Goal: Task Accomplishment & Management: Manage account settings

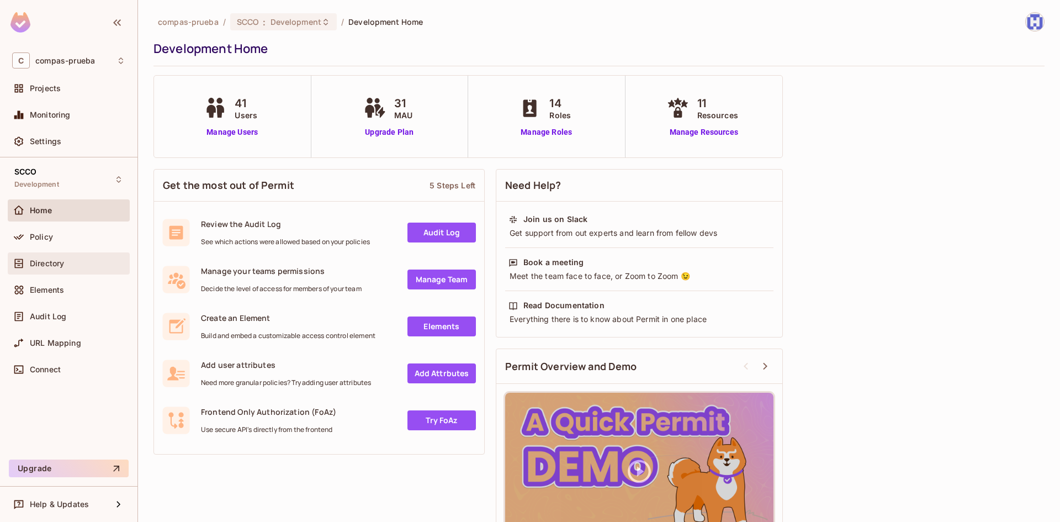
click at [61, 260] on span "Directory" at bounding box center [47, 263] width 34 height 9
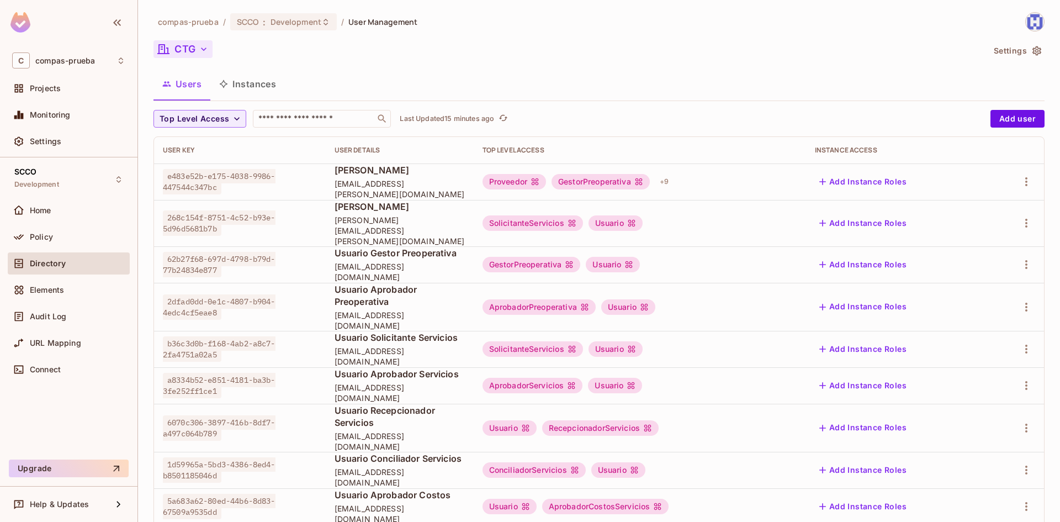
click at [200, 48] on icon "button" at bounding box center [203, 49] width 11 height 11
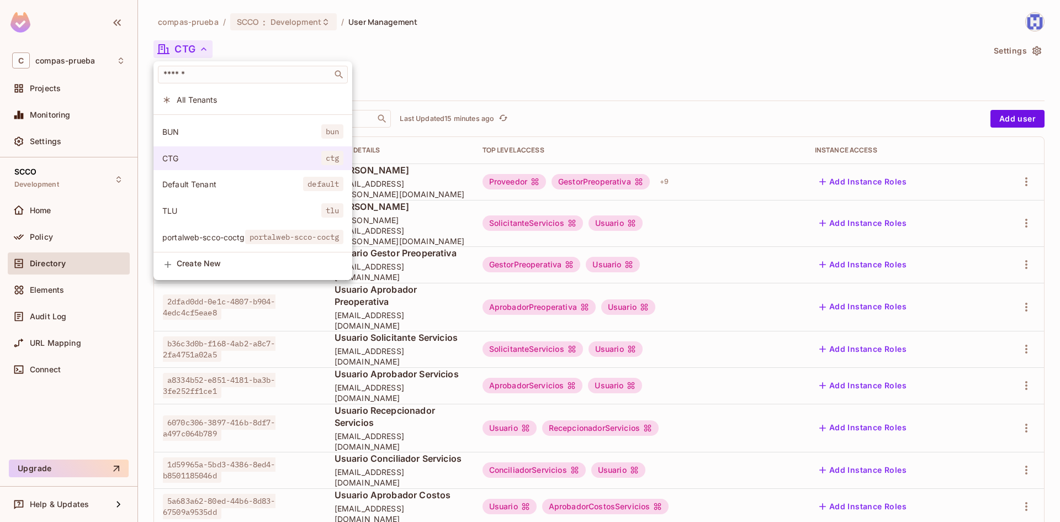
scroll to position [56, 0]
click at [245, 232] on span "portalweb-scco-coctg" at bounding box center [203, 237] width 83 height 10
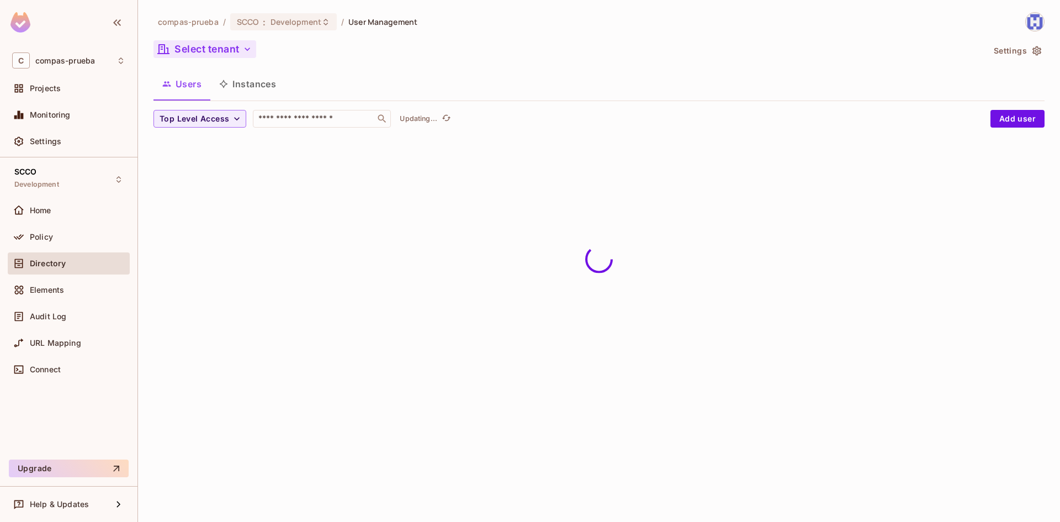
click at [225, 48] on button "Select tenant" at bounding box center [204, 49] width 103 height 18
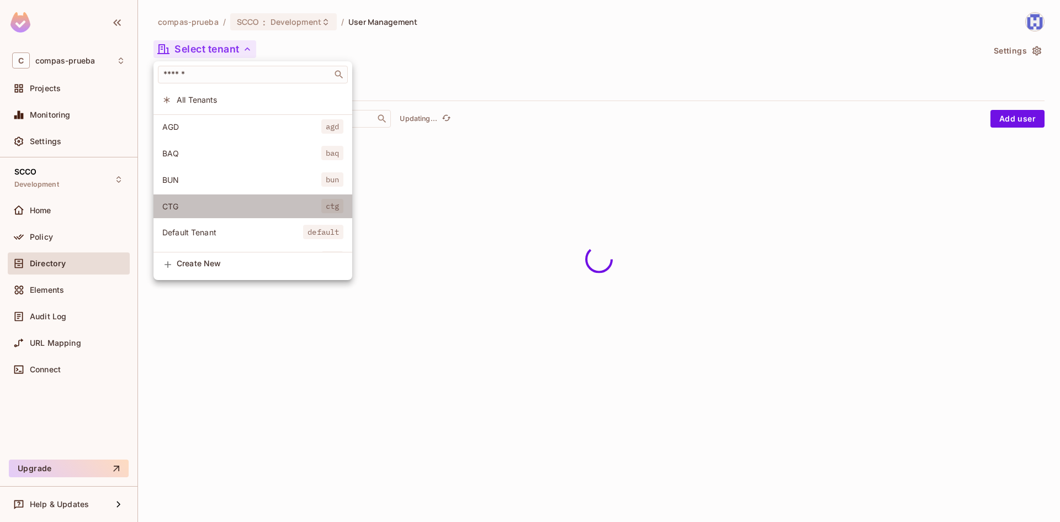
click at [194, 201] on span "CTG" at bounding box center [241, 206] width 159 height 10
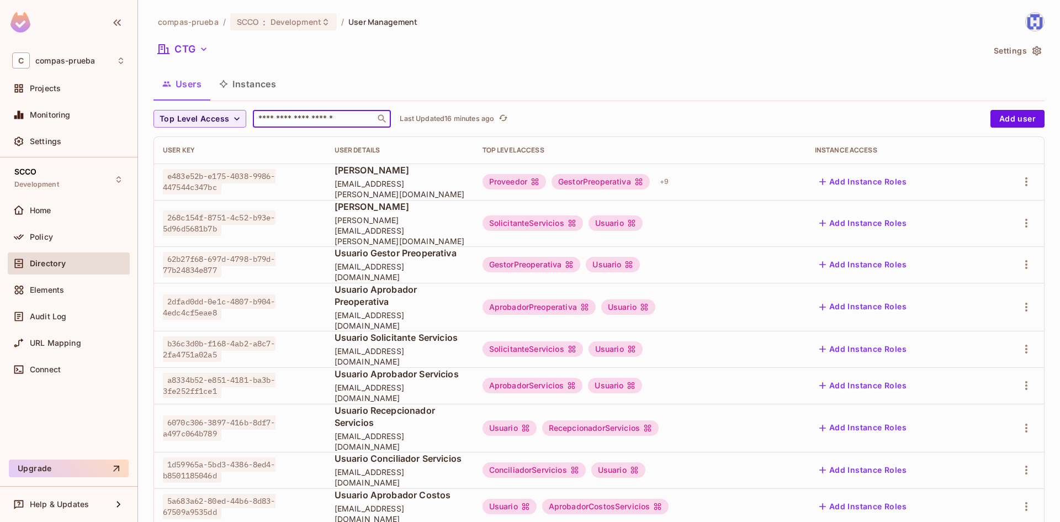
click at [285, 118] on input "text" at bounding box center [314, 118] width 116 height 11
paste input "********"
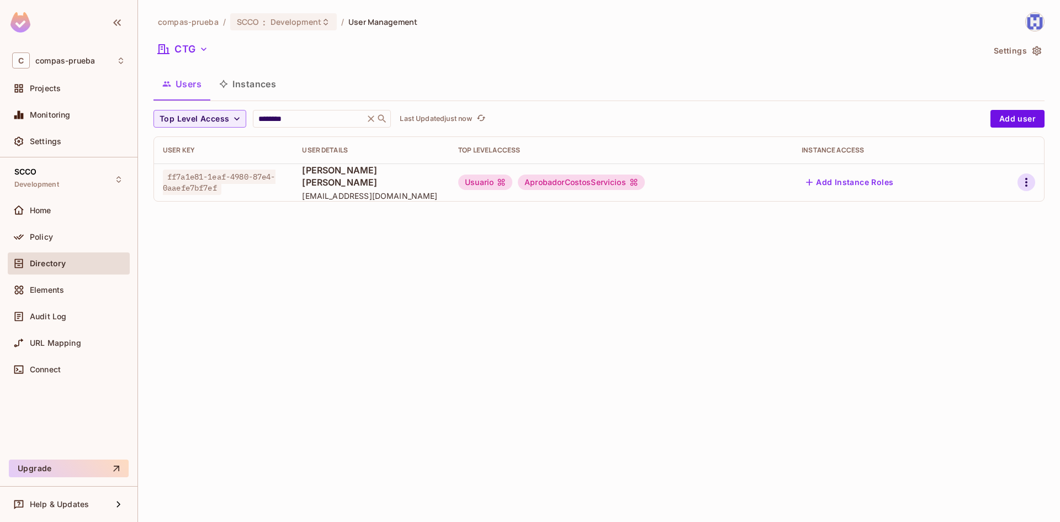
click at [1023, 183] on icon "button" at bounding box center [1025, 182] width 13 height 13
click at [982, 209] on li "Edit" at bounding box center [978, 207] width 98 height 24
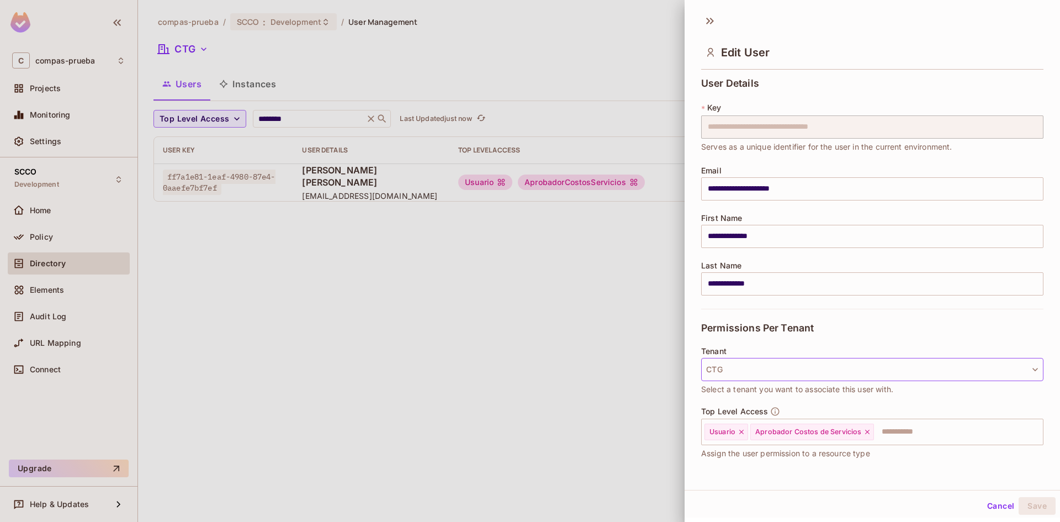
click at [840, 361] on button "CTG" at bounding box center [872, 369] width 342 height 23
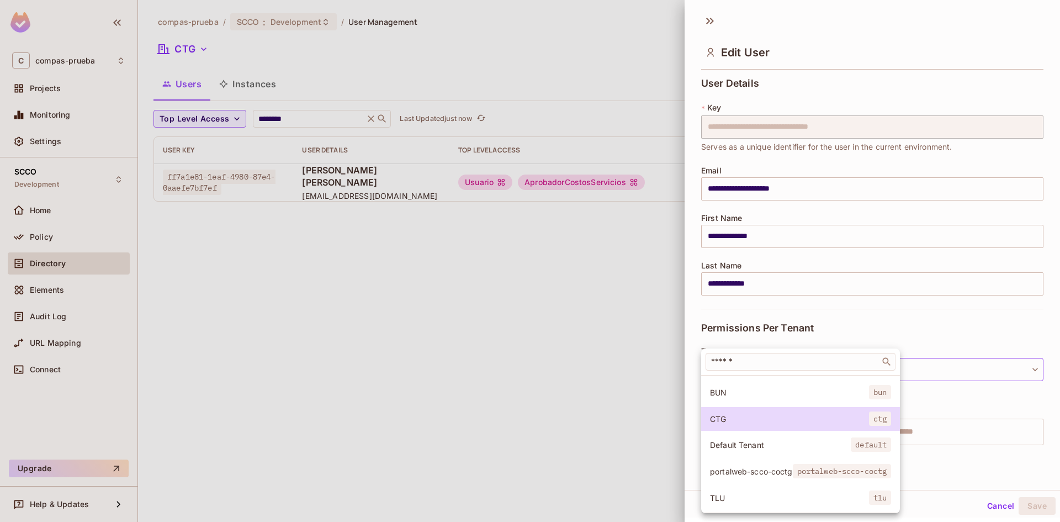
scroll to position [83, 0]
click at [748, 466] on span "portalweb-scco-coctg" at bounding box center [751, 471] width 83 height 10
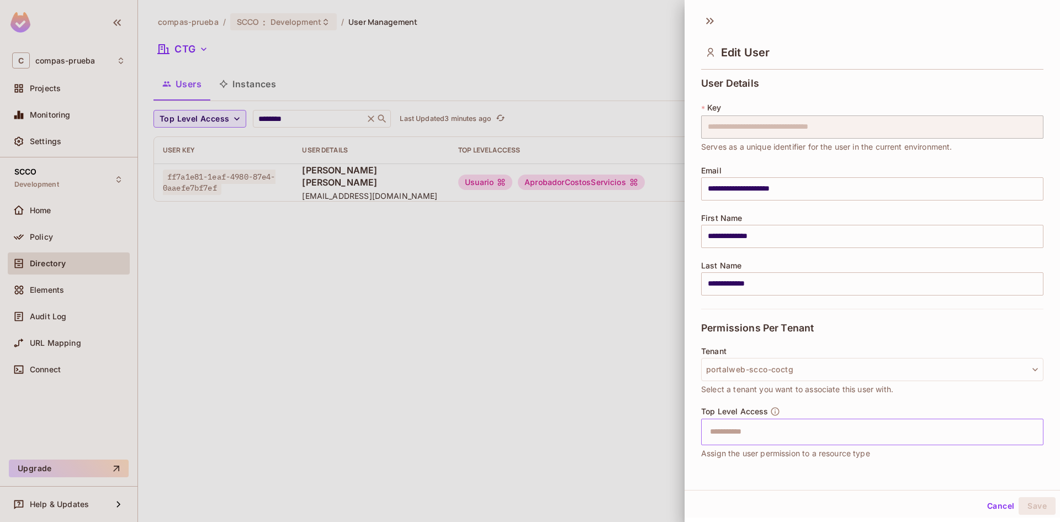
click at [797, 439] on input "text" at bounding box center [862, 432] width 318 height 22
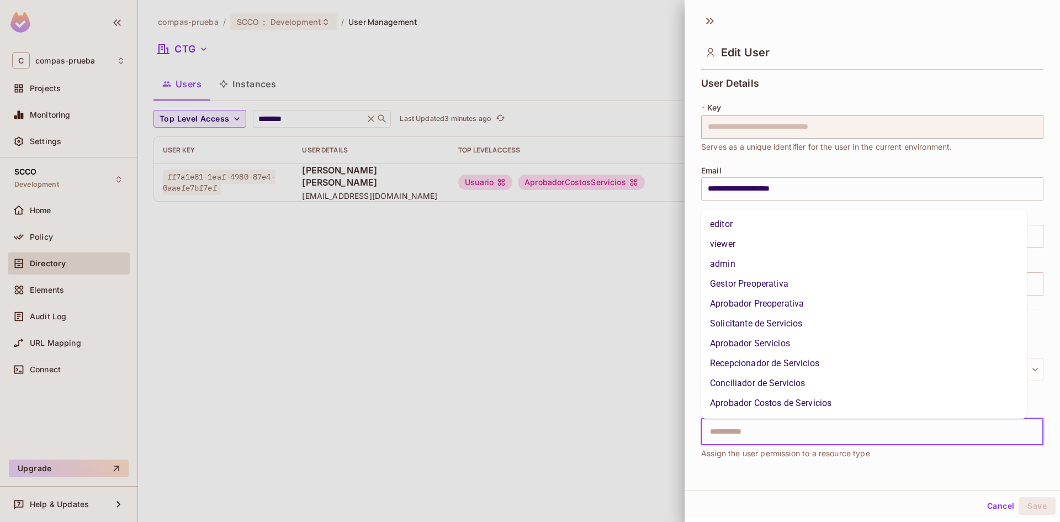
click at [766, 408] on li "Aprobador Costos de Servicios" at bounding box center [864, 403] width 326 height 20
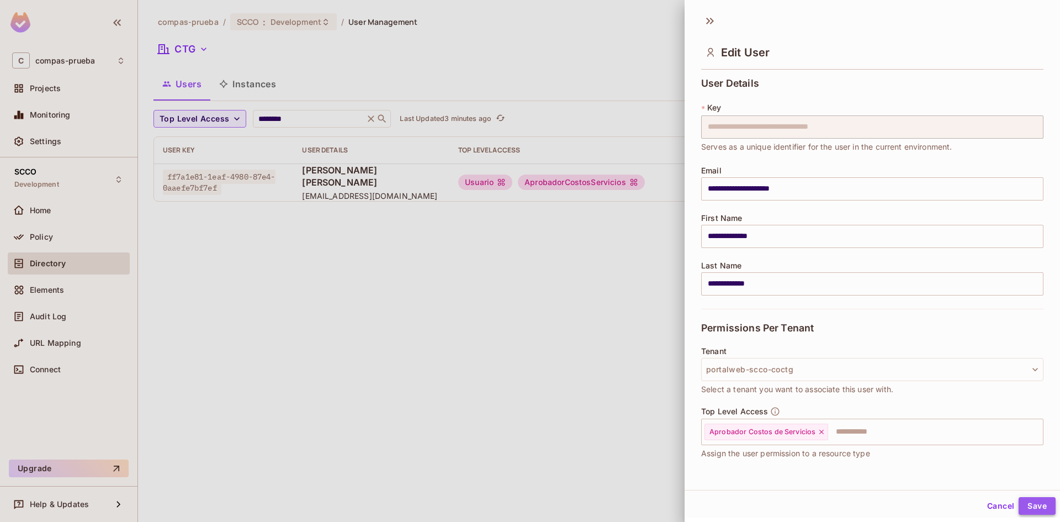
click at [1023, 503] on button "Save" at bounding box center [1036, 506] width 37 height 18
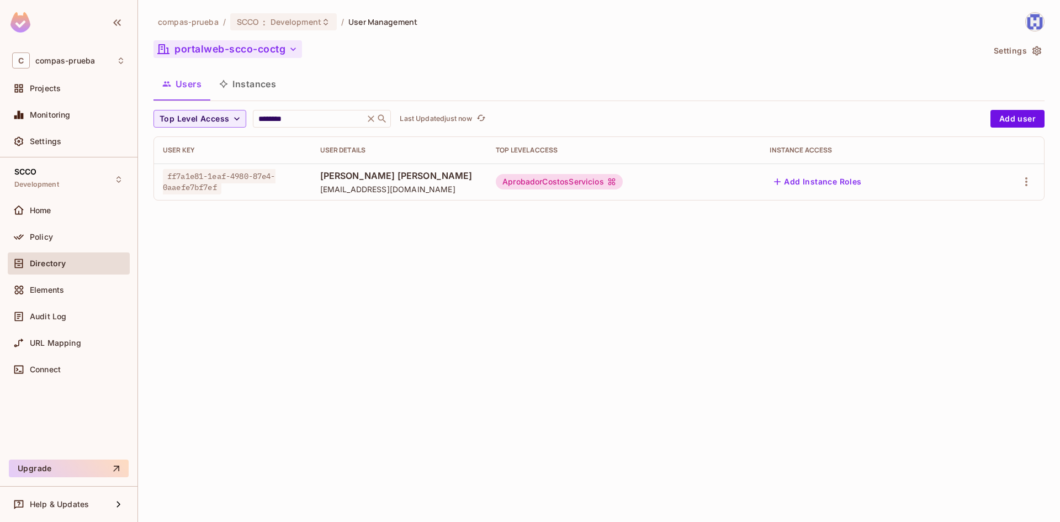
click at [260, 55] on button "portalweb-scco-coctg" at bounding box center [227, 49] width 148 height 18
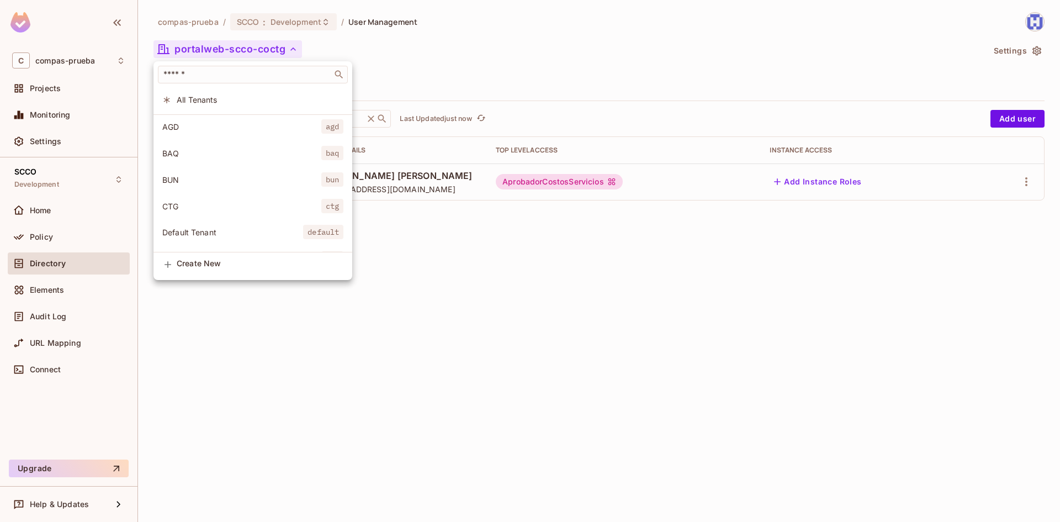
drag, startPoint x: 177, startPoint y: 208, endPoint x: 214, endPoint y: 203, distance: 36.8
click at [177, 208] on span "CTG" at bounding box center [241, 206] width 159 height 10
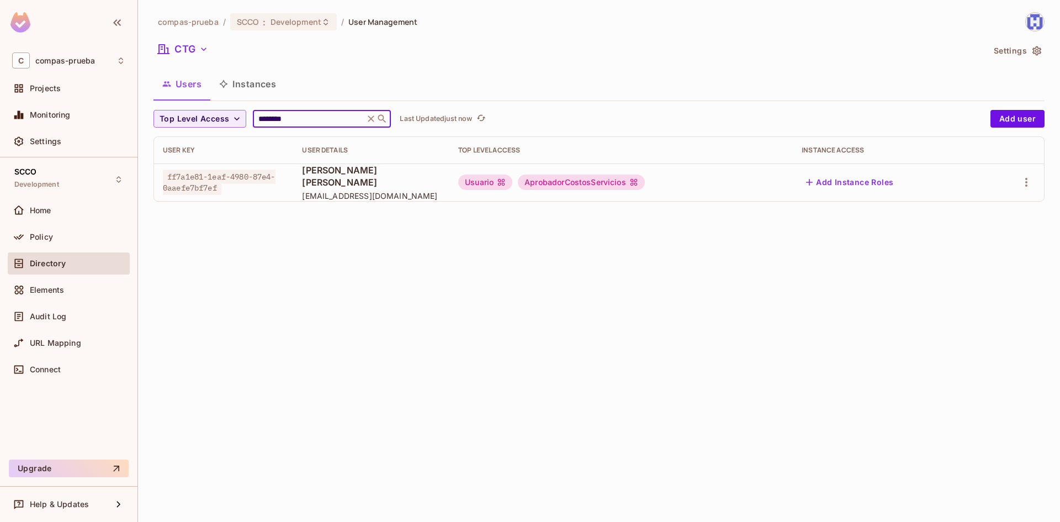
click at [301, 114] on input "********" at bounding box center [308, 118] width 105 height 11
paste input "********"
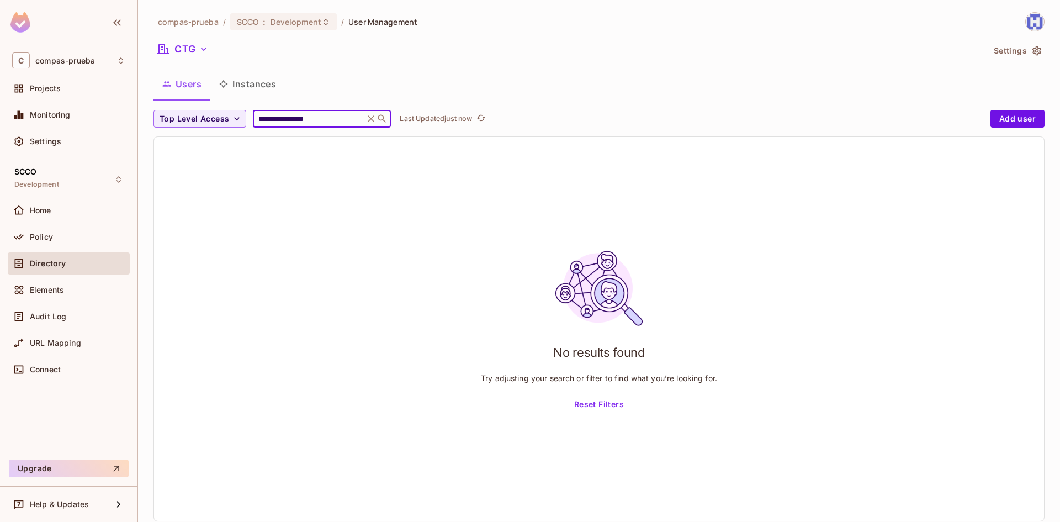
paste input "text"
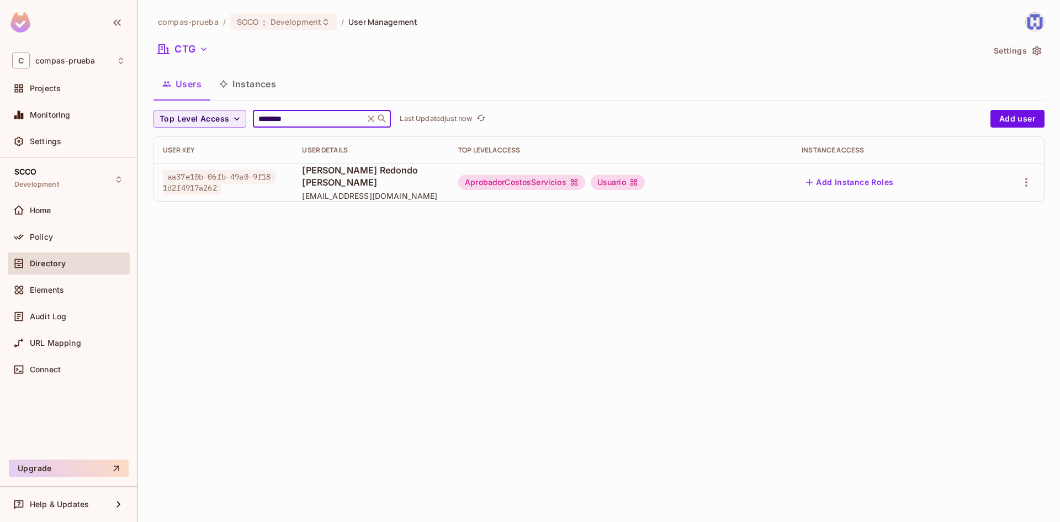
click at [280, 121] on input "********" at bounding box center [308, 118] width 105 height 11
paste input "text"
type input "********"
click at [204, 45] on icon "button" at bounding box center [203, 49] width 11 height 11
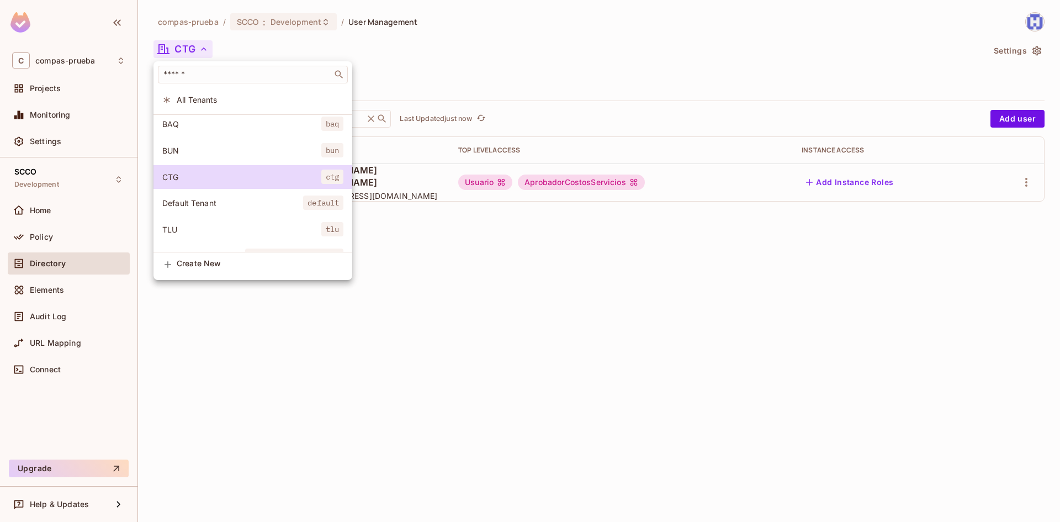
scroll to position [56, 0]
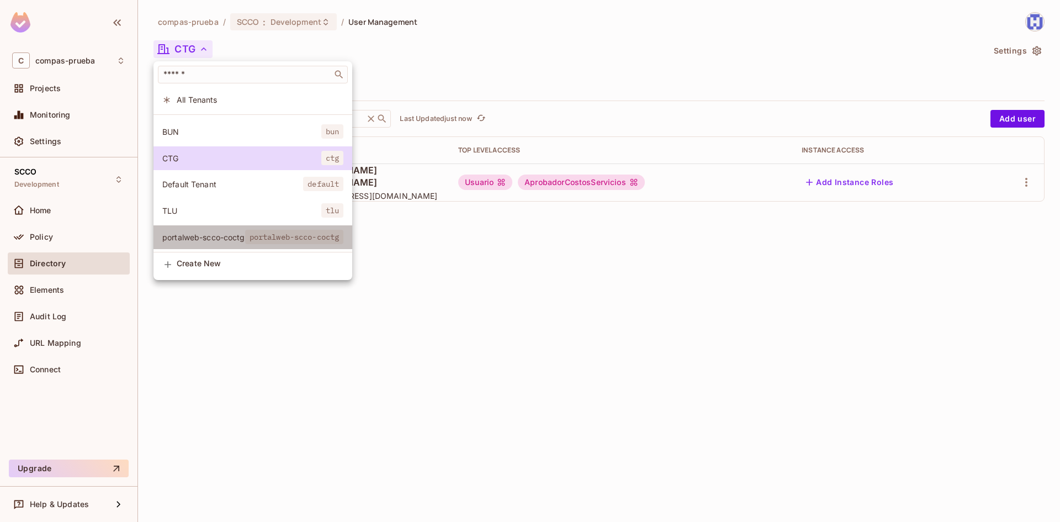
click at [200, 232] on span "portalweb-scco-coctg" at bounding box center [203, 237] width 83 height 10
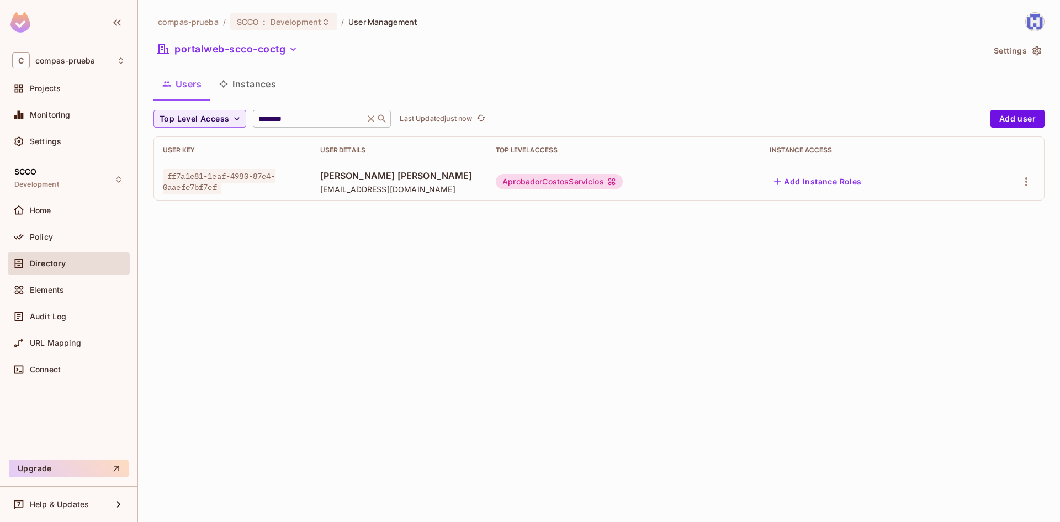
click at [285, 119] on input "********" at bounding box center [308, 118] width 105 height 11
click at [297, 117] on input "********" at bounding box center [308, 118] width 105 height 11
click at [1022, 116] on button "Add user" at bounding box center [1017, 119] width 54 height 18
click at [1031, 182] on icon "button" at bounding box center [1025, 181] width 13 height 13
click at [971, 209] on div "Edit" at bounding box center [967, 206] width 15 height 11
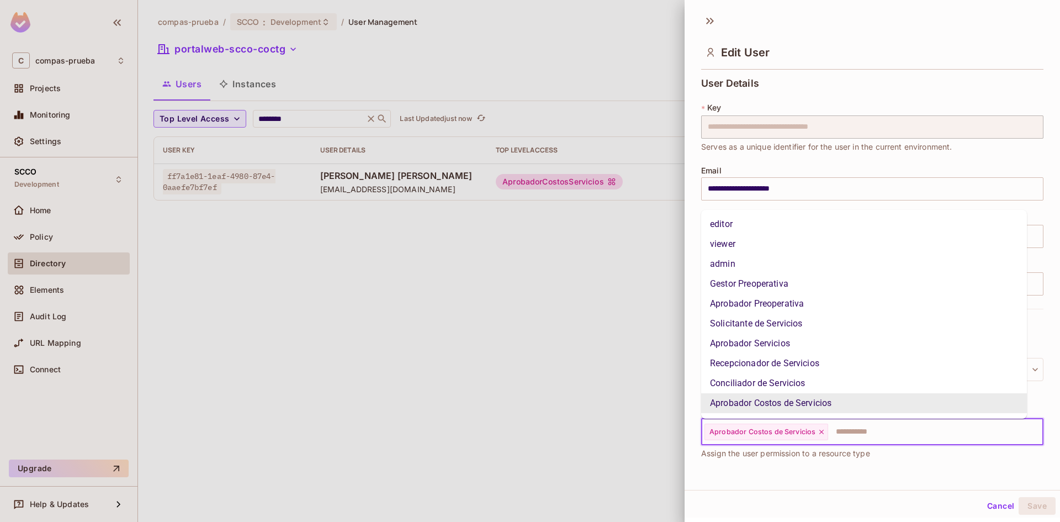
click at [859, 433] on input "text" at bounding box center [925, 432] width 193 height 22
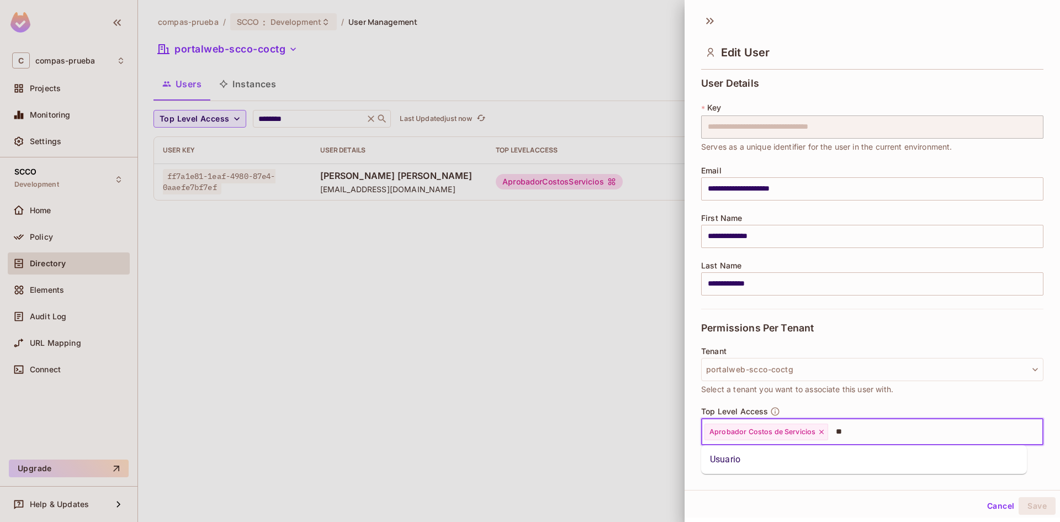
type input "***"
click at [811, 464] on li "Usuario" at bounding box center [864, 459] width 326 height 20
click at [1023, 505] on button "Save" at bounding box center [1036, 506] width 37 height 18
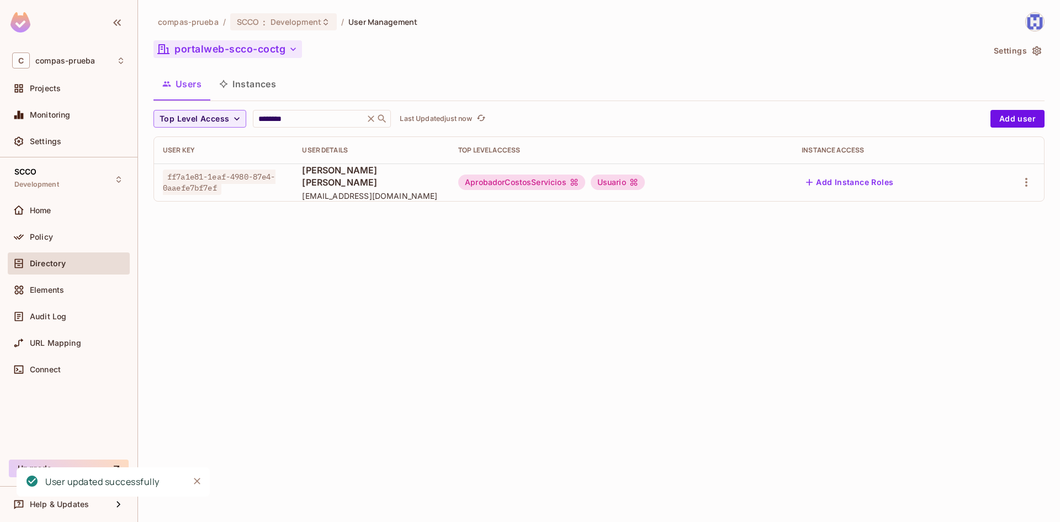
click at [216, 50] on button "portalweb-scco-coctg" at bounding box center [227, 49] width 148 height 18
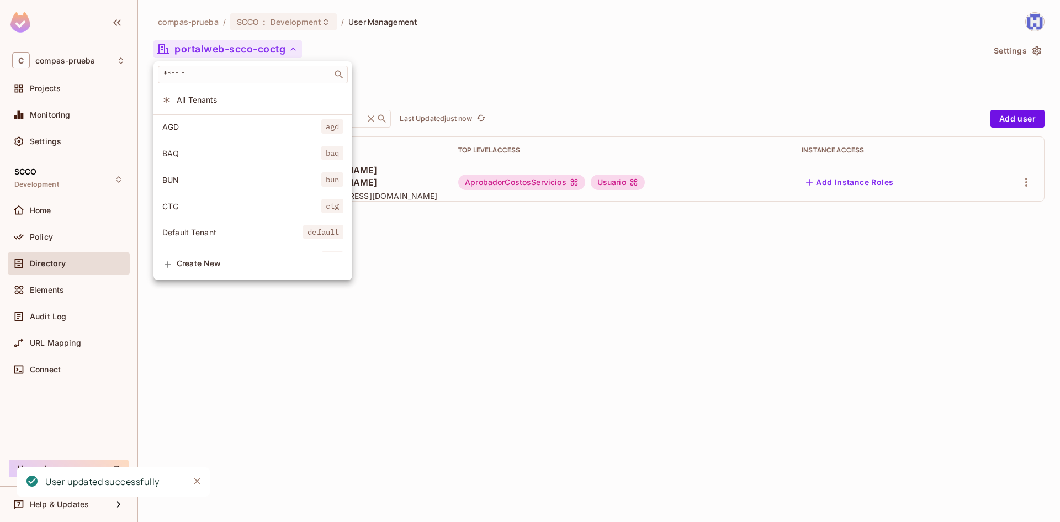
click at [179, 206] on span "CTG" at bounding box center [241, 206] width 159 height 10
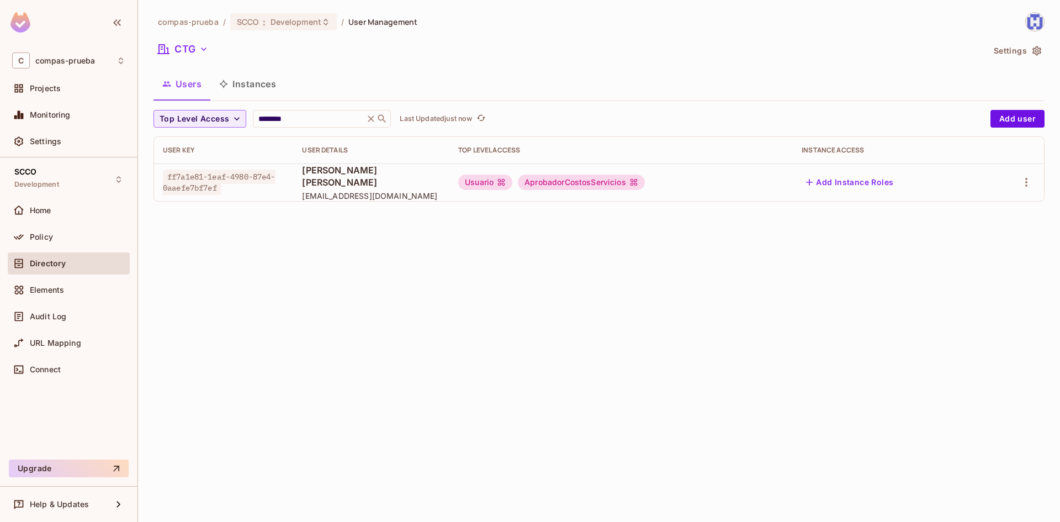
click at [1036, 54] on icon "button" at bounding box center [1036, 50] width 9 height 9
drag, startPoint x: 307, startPoint y: 111, endPoint x: 286, endPoint y: 116, distance: 22.1
click at [304, 113] on div "******** ​" at bounding box center [322, 119] width 138 height 18
click at [278, 116] on input "********" at bounding box center [308, 118] width 105 height 11
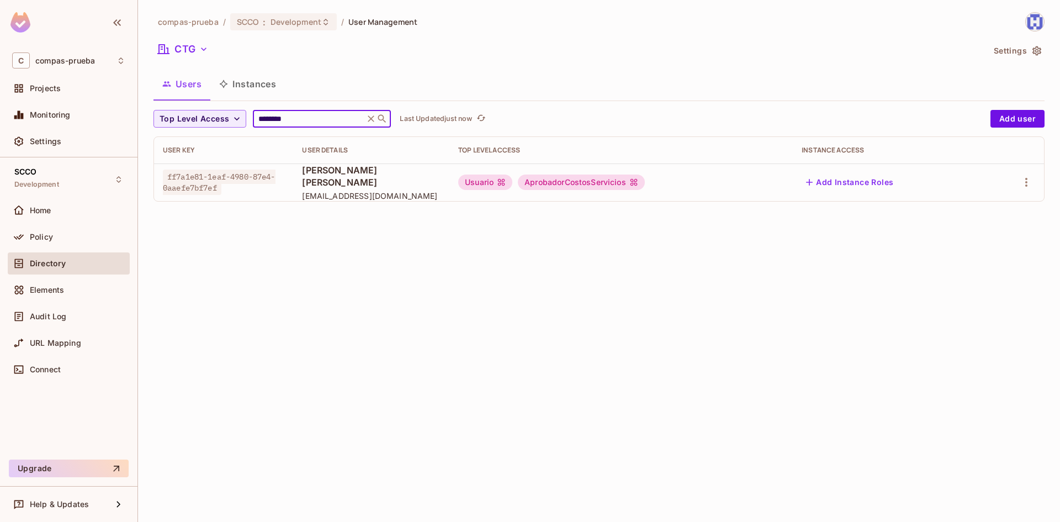
paste input "text"
type input "********"
click at [1025, 182] on icon "button" at bounding box center [1026, 182] width 2 height 9
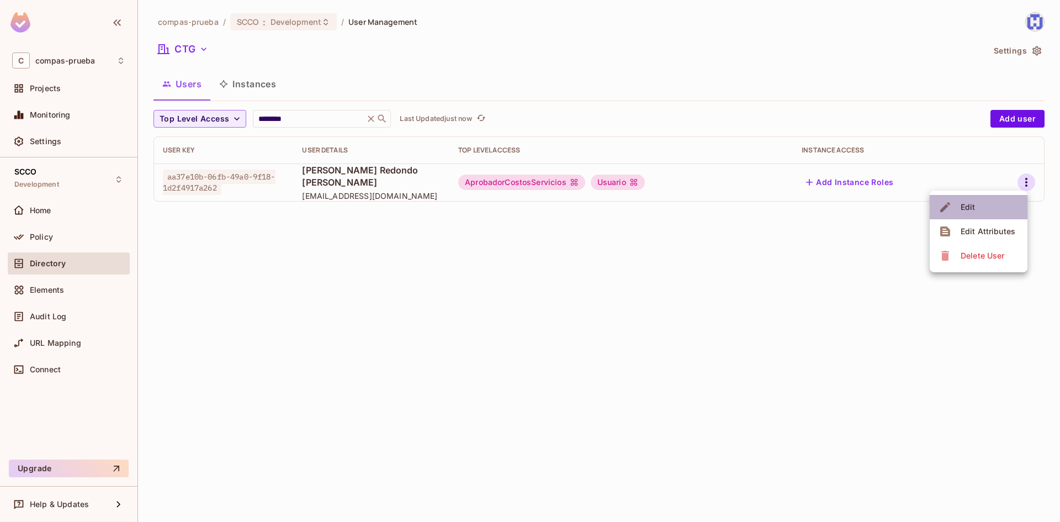
click at [984, 209] on li "Edit" at bounding box center [978, 207] width 98 height 24
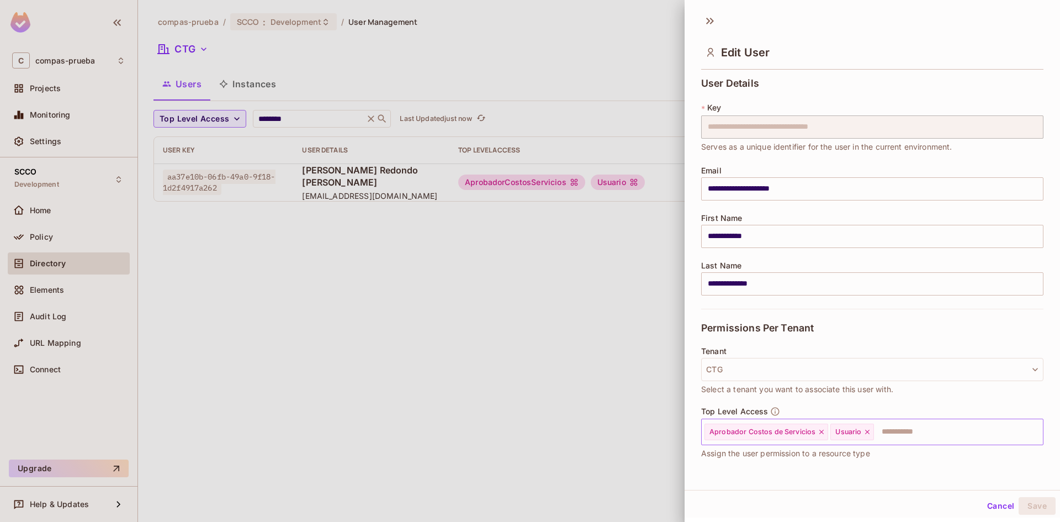
click at [822, 433] on icon at bounding box center [821, 432] width 8 height 8
click at [763, 433] on input "text" at bounding box center [885, 432] width 273 height 22
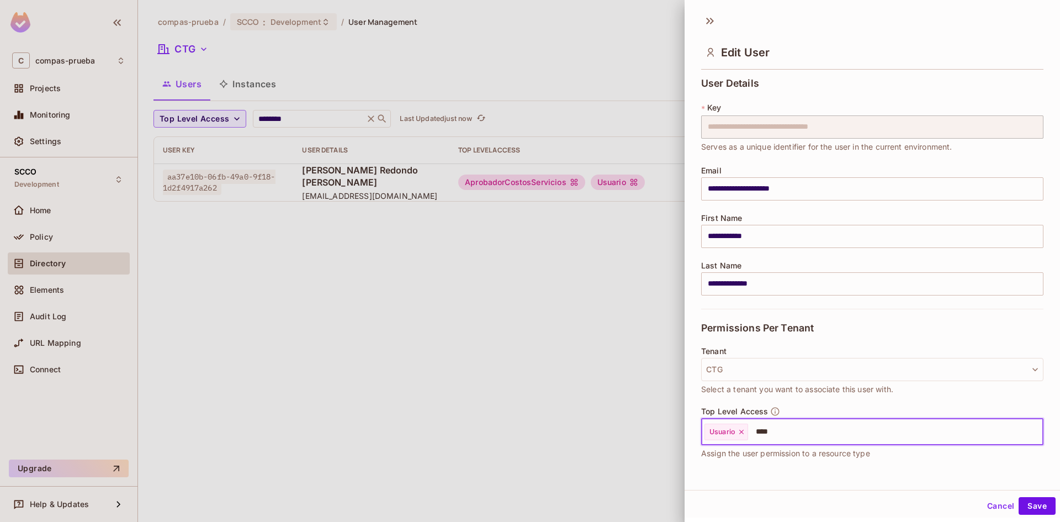
type input "****"
click at [775, 357] on div "Tenant CTG Select a tenant you want to associate this user with." at bounding box center [872, 371] width 342 height 49
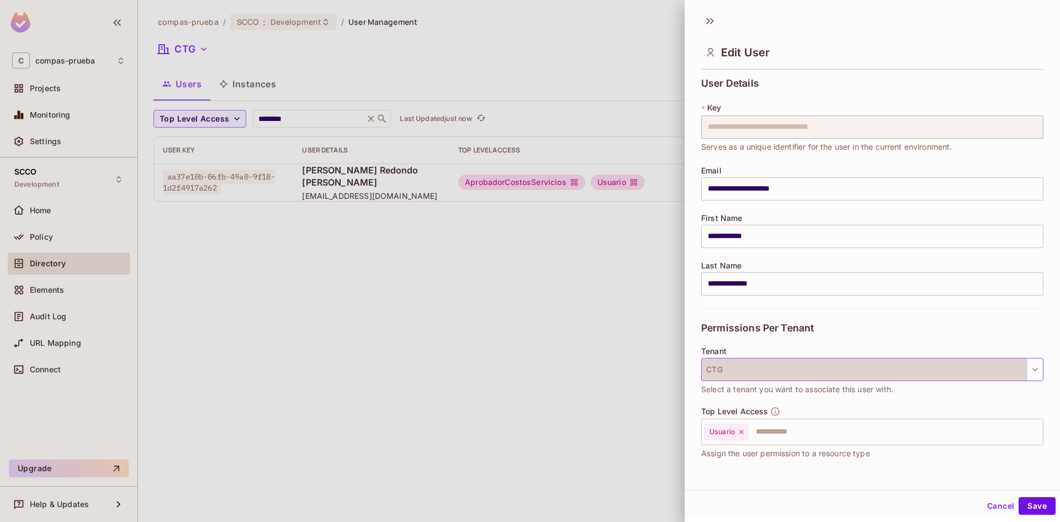
click at [775, 366] on button "CTG" at bounding box center [872, 369] width 342 height 23
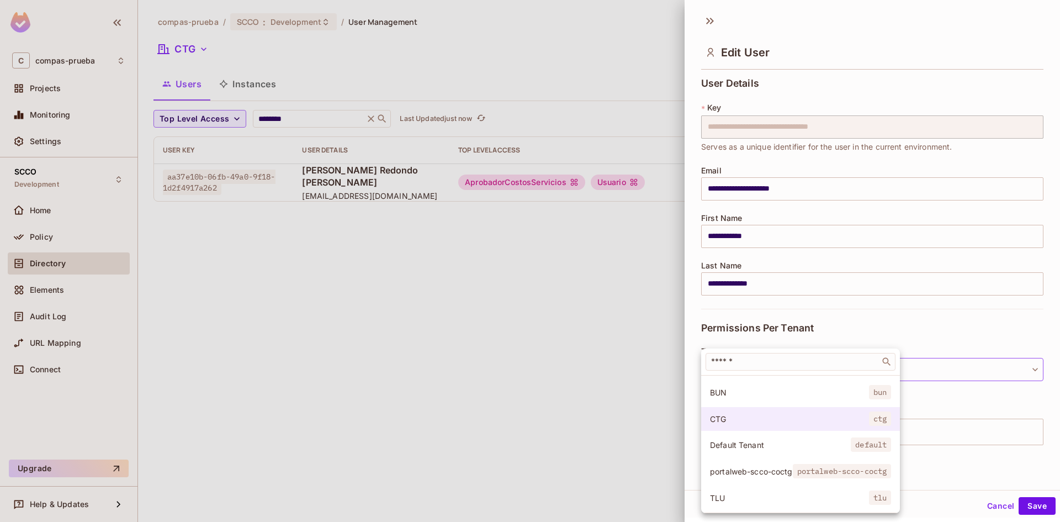
scroll to position [83, 0]
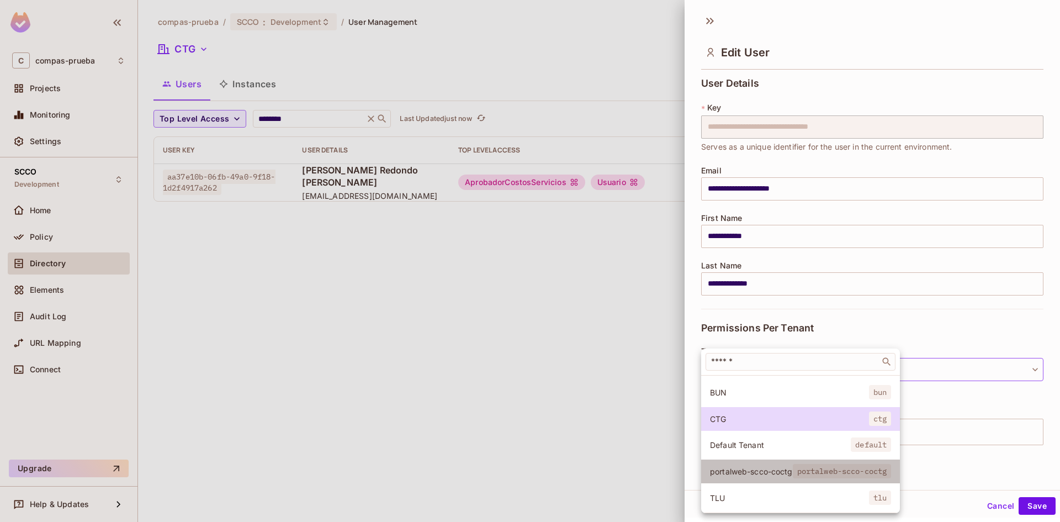
click at [745, 466] on span "portalweb-scco-coctg" at bounding box center [751, 471] width 83 height 10
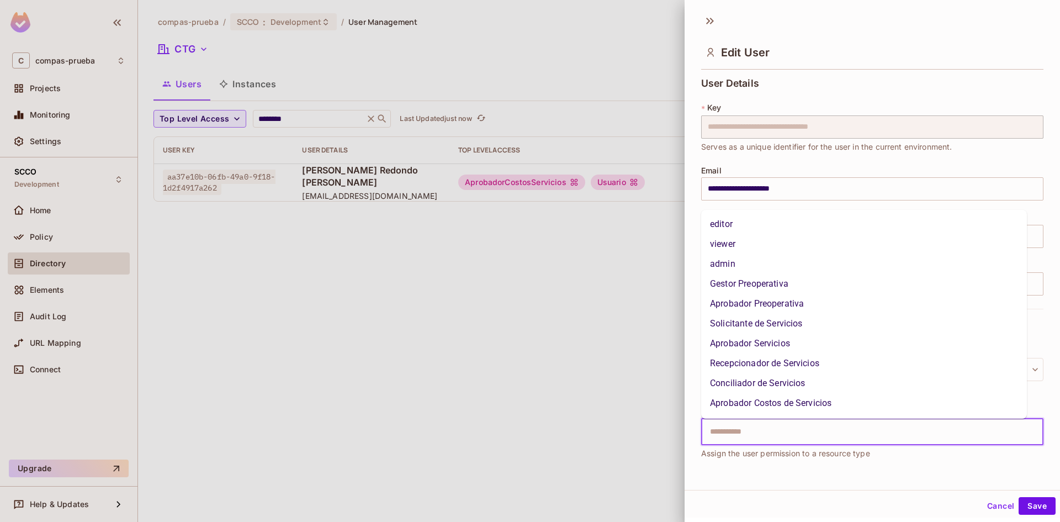
click at [782, 433] on input "text" at bounding box center [862, 432] width 318 height 22
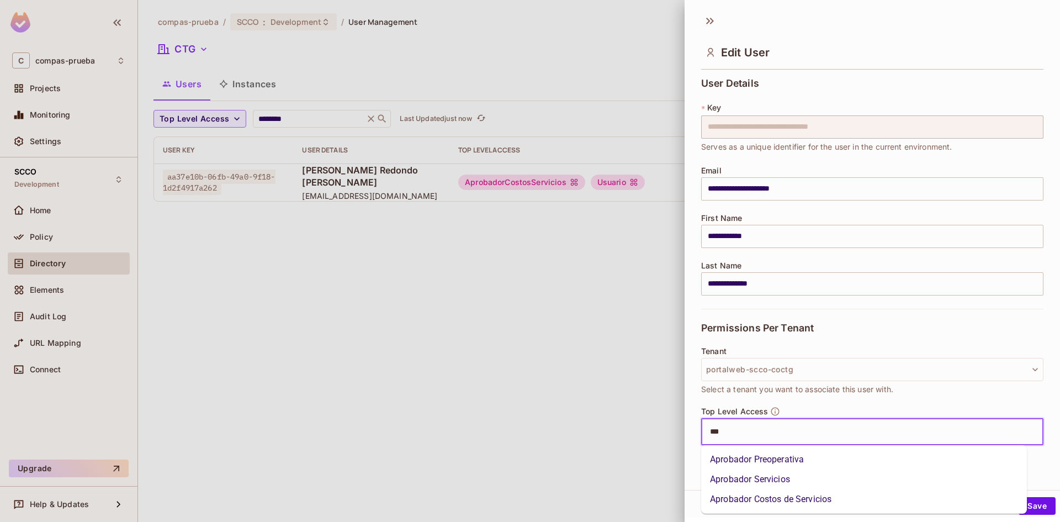
type input "****"
click at [789, 499] on li "Aprobador Costos de Servicios" at bounding box center [864, 499] width 326 height 20
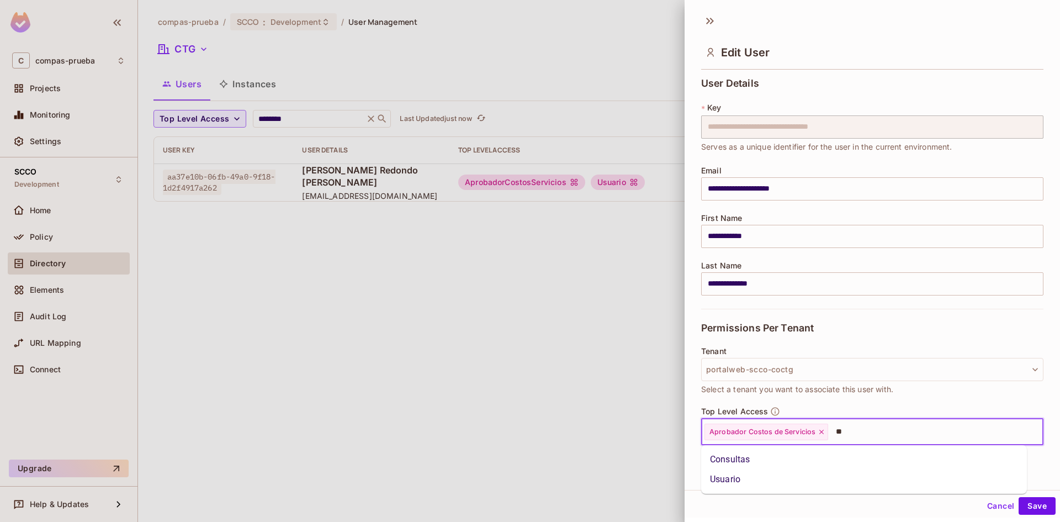
type input "***"
click at [827, 463] on li "Usuario" at bounding box center [864, 459] width 326 height 20
click at [1032, 501] on button "Save" at bounding box center [1036, 506] width 37 height 18
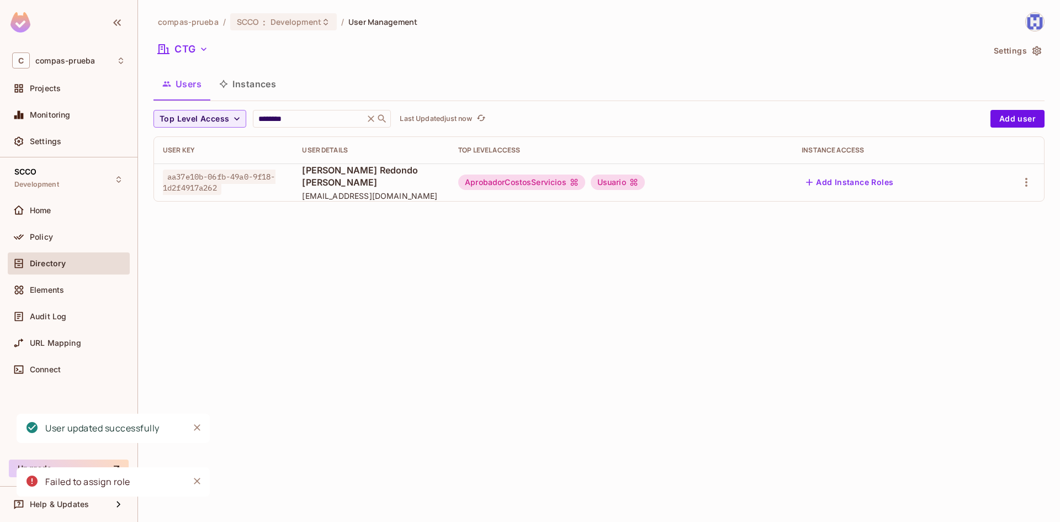
click at [645, 300] on div "compas-prueba / SCCO : Development / User Management CTG Settings Users Instanc…" at bounding box center [599, 261] width 922 height 522
click at [209, 49] on icon "button" at bounding box center [203, 49] width 11 height 11
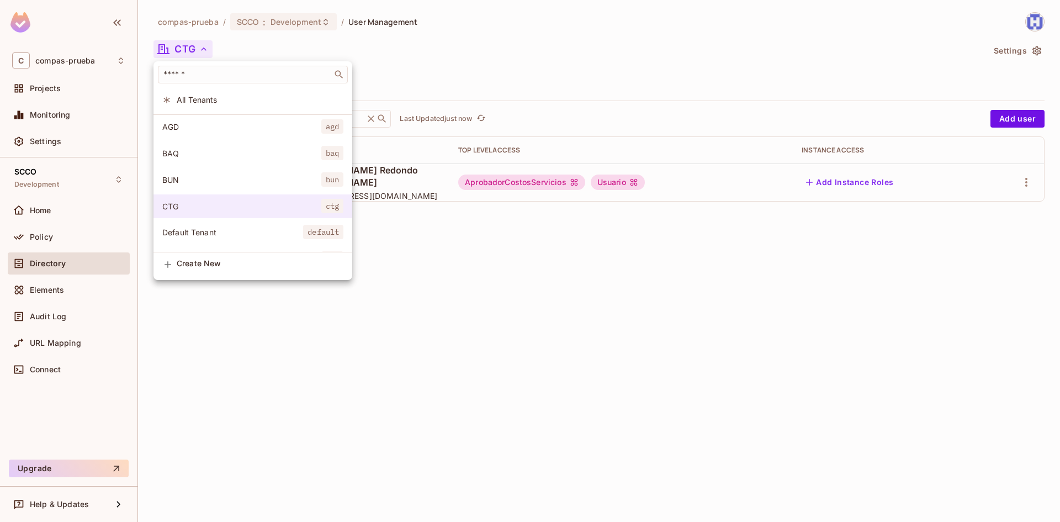
scroll to position [56, 0]
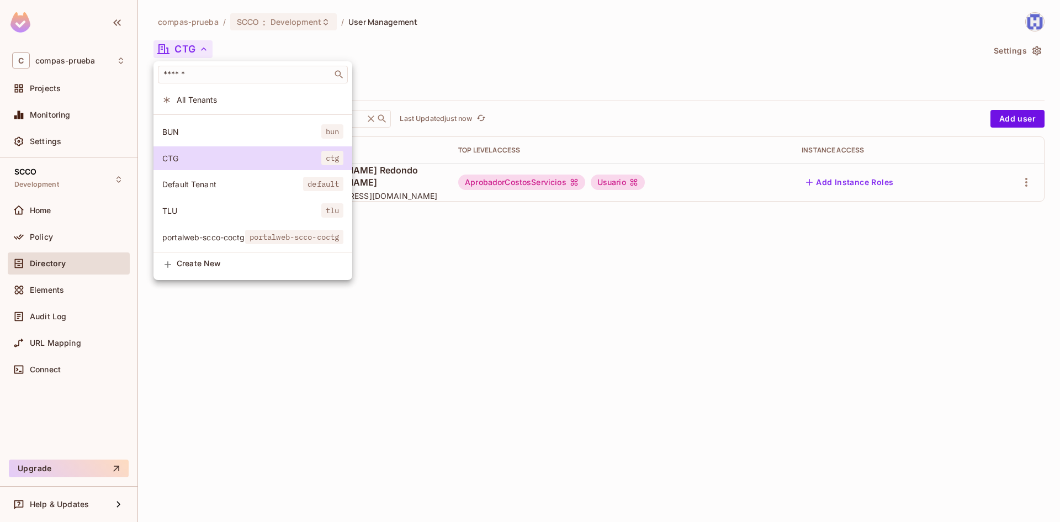
click at [206, 225] on li "portalweb-scco-coctg portalweb-scco-coctg" at bounding box center [252, 237] width 199 height 24
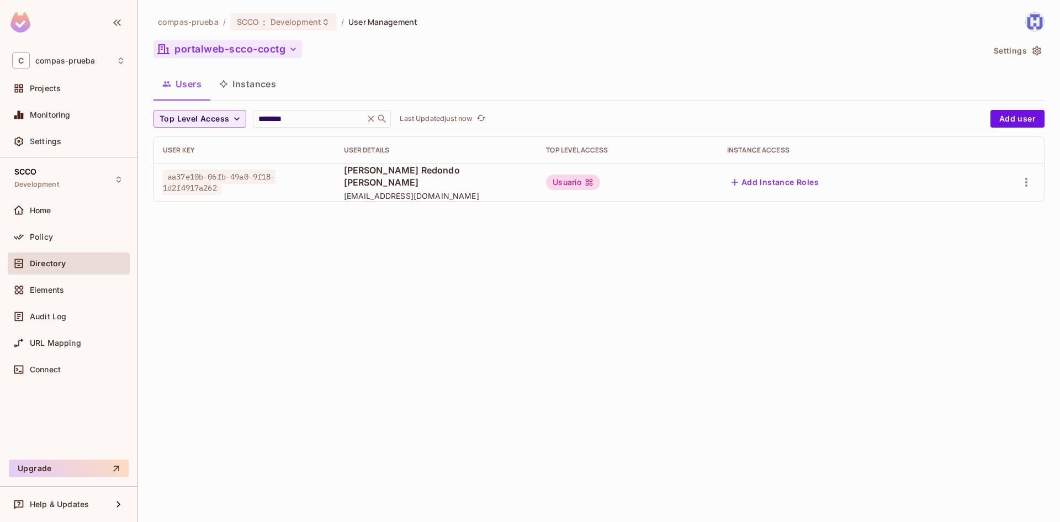
click at [236, 57] on button "portalweb-scco-coctg" at bounding box center [227, 49] width 148 height 18
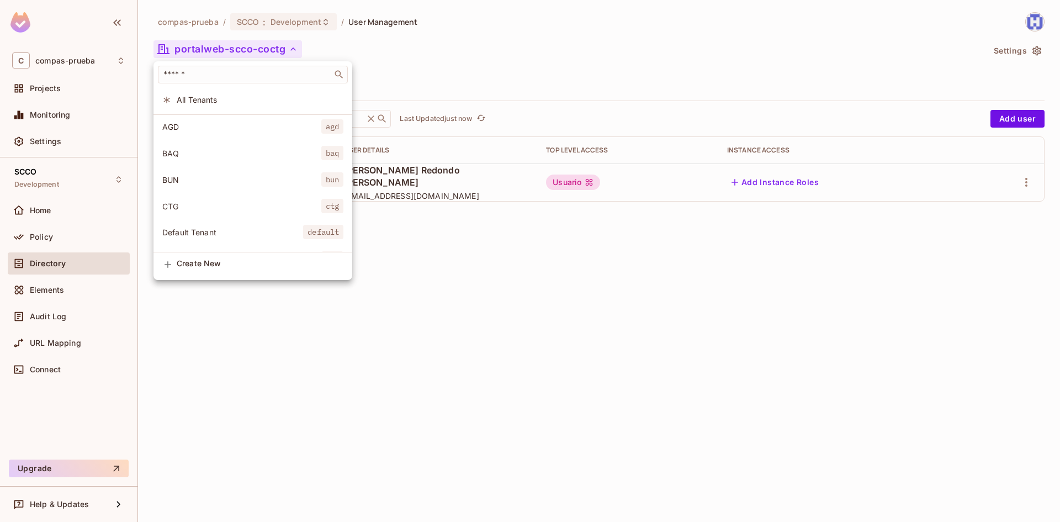
drag, startPoint x: 201, startPoint y: 199, endPoint x: 207, endPoint y: 199, distance: 6.1
click at [200, 199] on li "CTG ctg" at bounding box center [252, 206] width 199 height 24
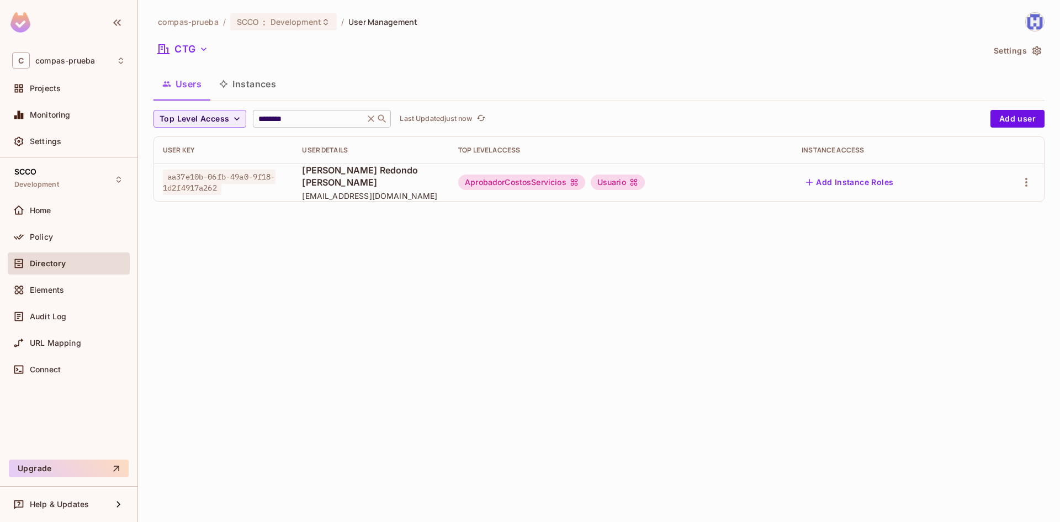
click at [337, 121] on input "********" at bounding box center [308, 118] width 105 height 11
click at [1025, 178] on icon "button" at bounding box center [1025, 182] width 13 height 13
click at [980, 228] on div "Edit Attributes" at bounding box center [987, 231] width 55 height 11
click at [1029, 179] on icon "button" at bounding box center [1025, 182] width 13 height 13
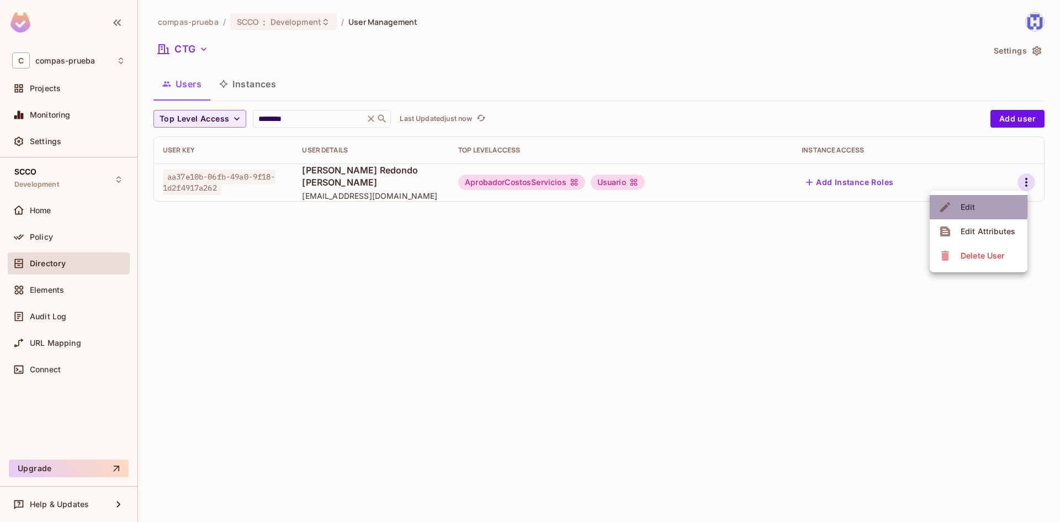
click at [969, 203] on div "Edit" at bounding box center [967, 206] width 15 height 11
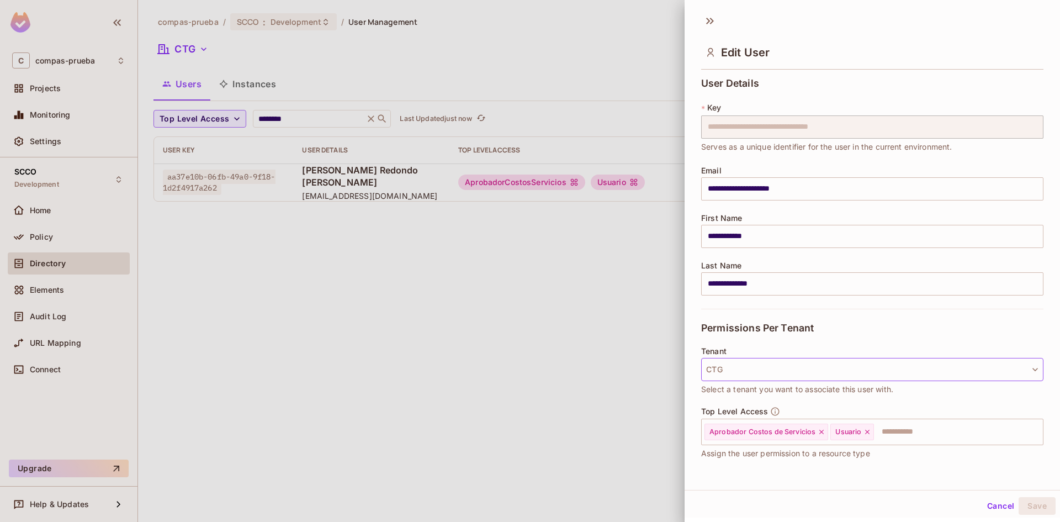
click at [769, 365] on button "CTG" at bounding box center [872, 369] width 342 height 23
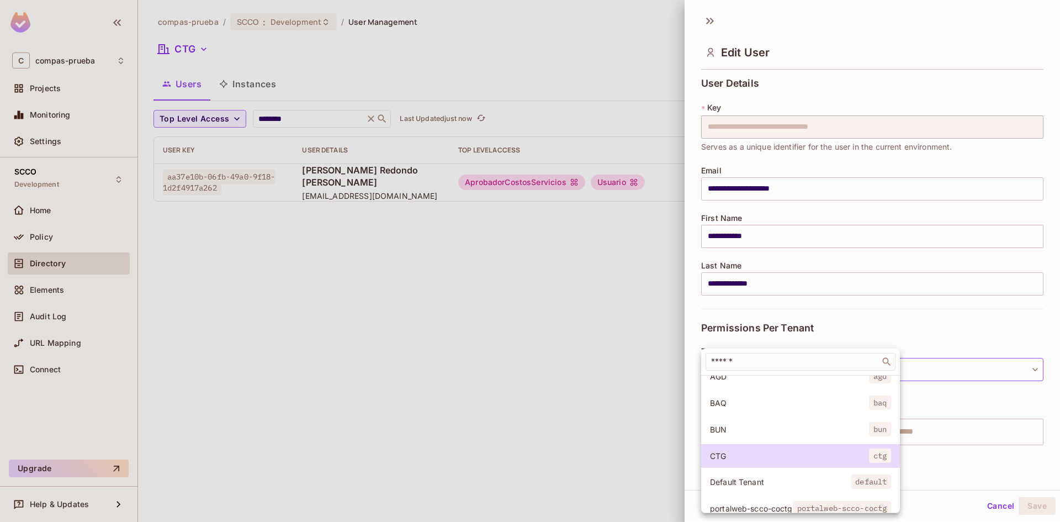
scroll to position [83, 0]
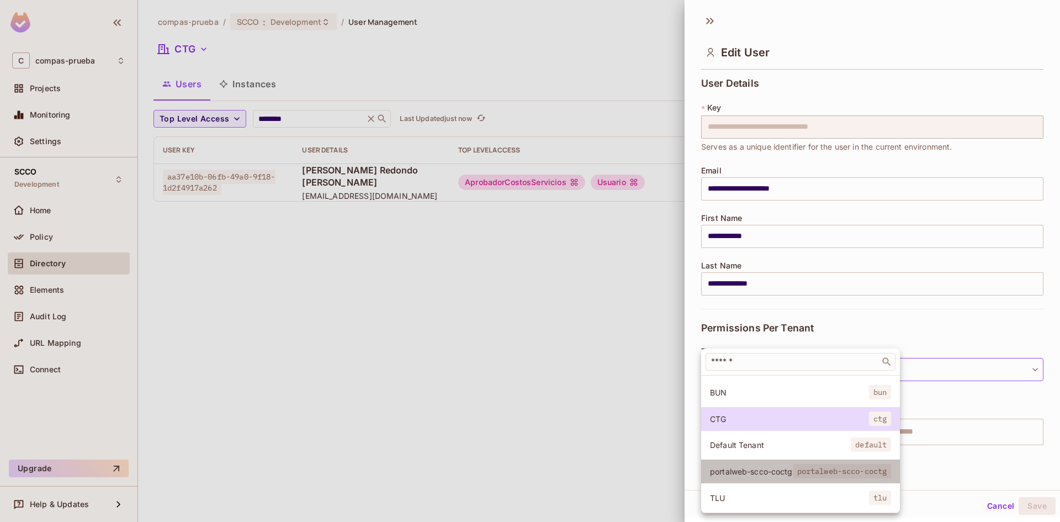
drag, startPoint x: 755, startPoint y: 464, endPoint x: 763, endPoint y: 463, distance: 8.3
click at [754, 466] on span "portalweb-scco-coctg" at bounding box center [751, 471] width 83 height 10
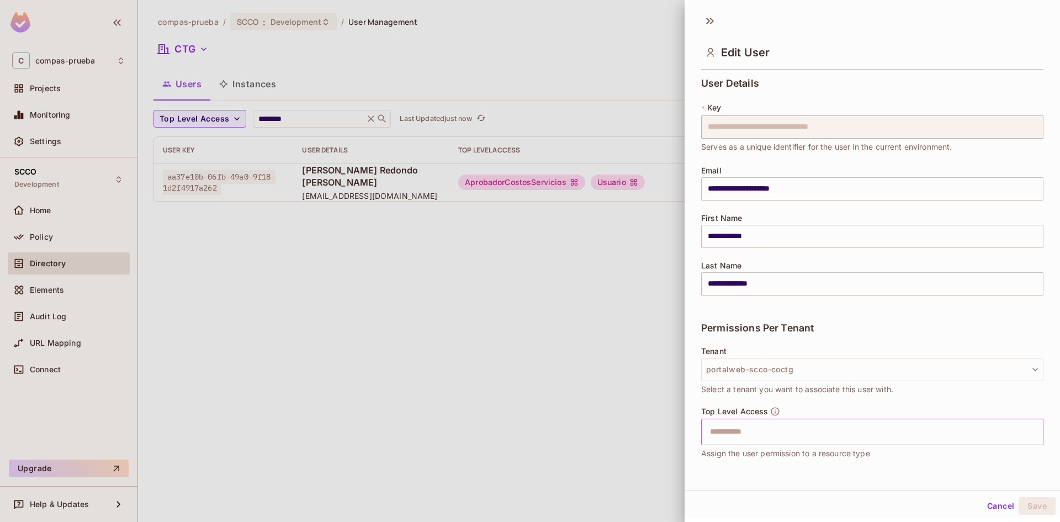
click at [865, 435] on input "text" at bounding box center [862, 432] width 318 height 22
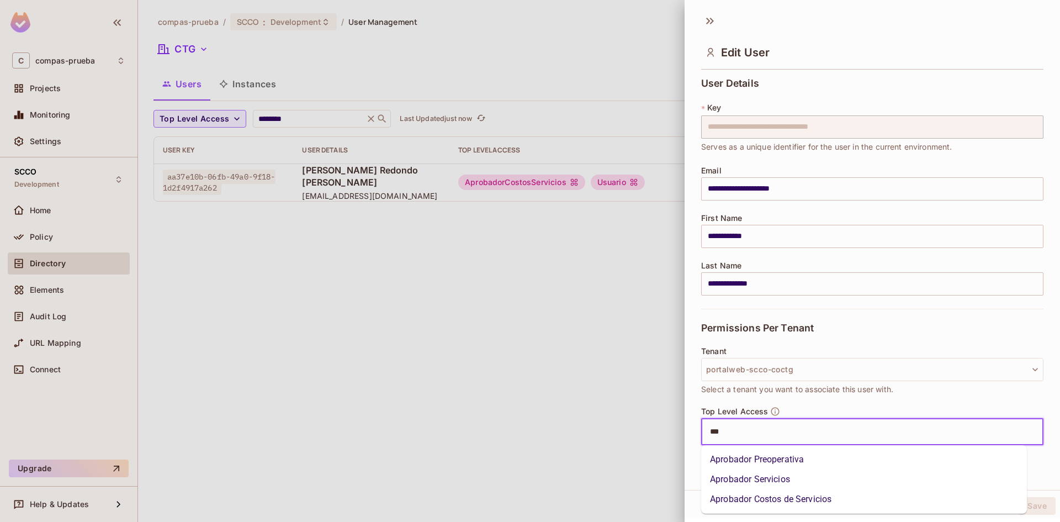
type input "****"
click at [794, 498] on li "Aprobador Costos de Servicios" at bounding box center [864, 499] width 326 height 20
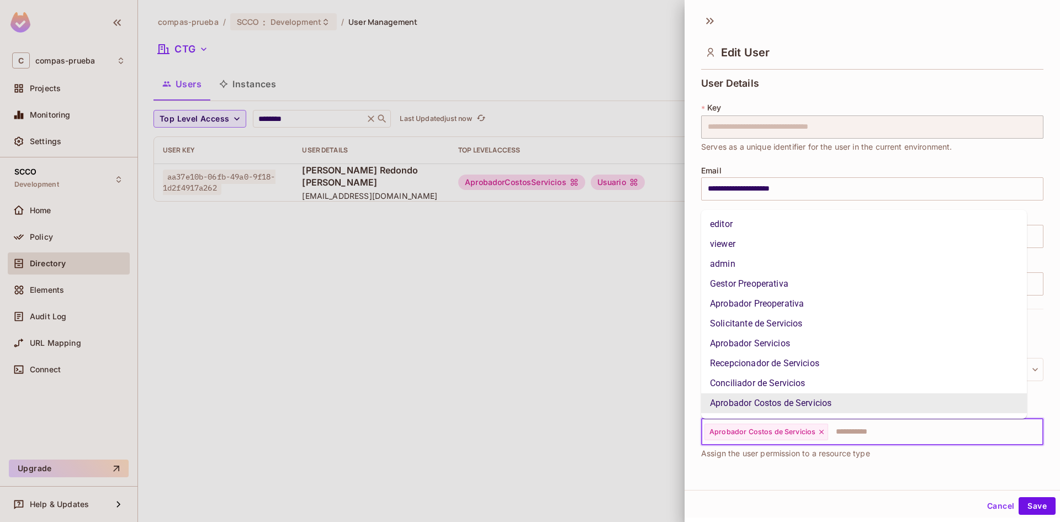
click at [903, 429] on input "text" at bounding box center [925, 432] width 193 height 22
type input "***"
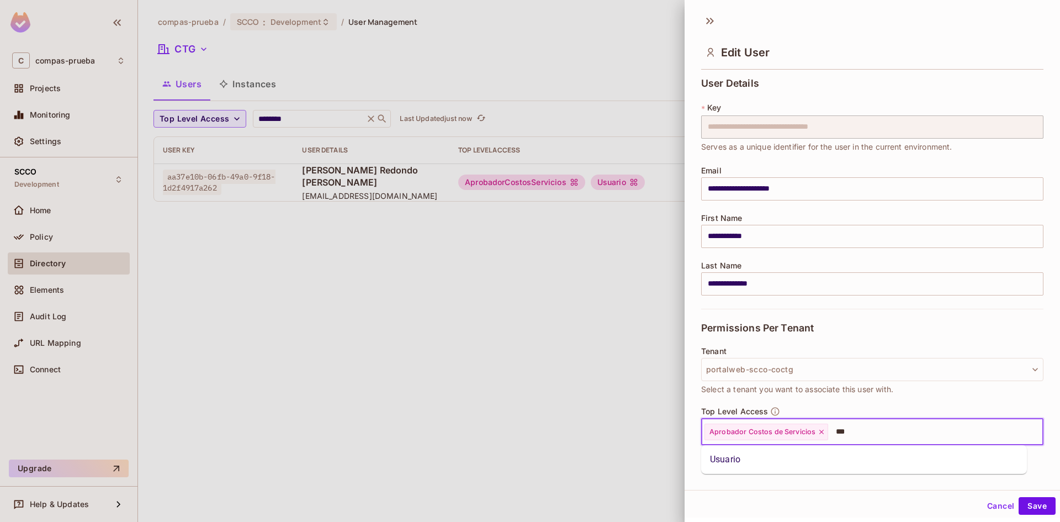
drag, startPoint x: 807, startPoint y: 463, endPoint x: 823, endPoint y: 462, distance: 15.5
click at [807, 463] on li "Usuario" at bounding box center [864, 459] width 326 height 20
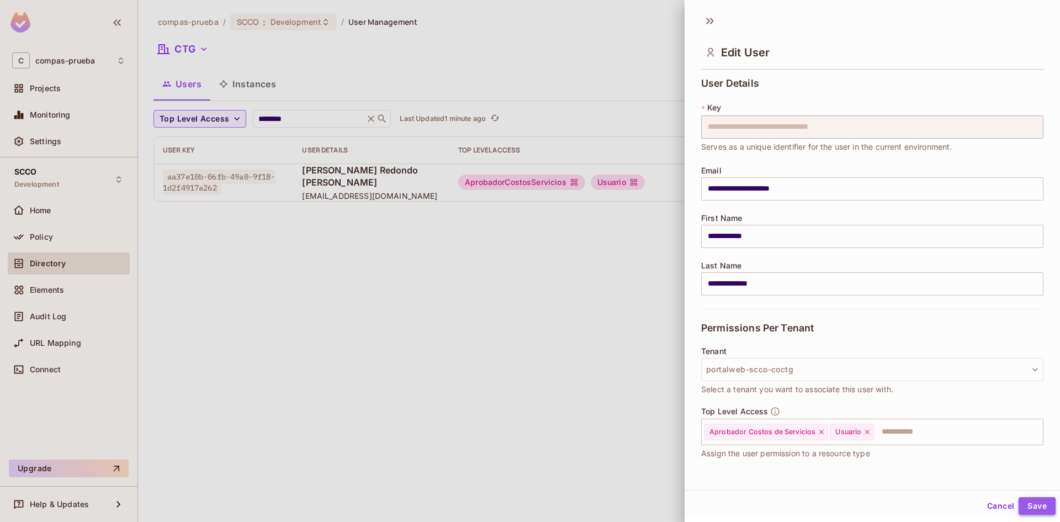
click at [1039, 504] on button "Save" at bounding box center [1036, 506] width 37 height 18
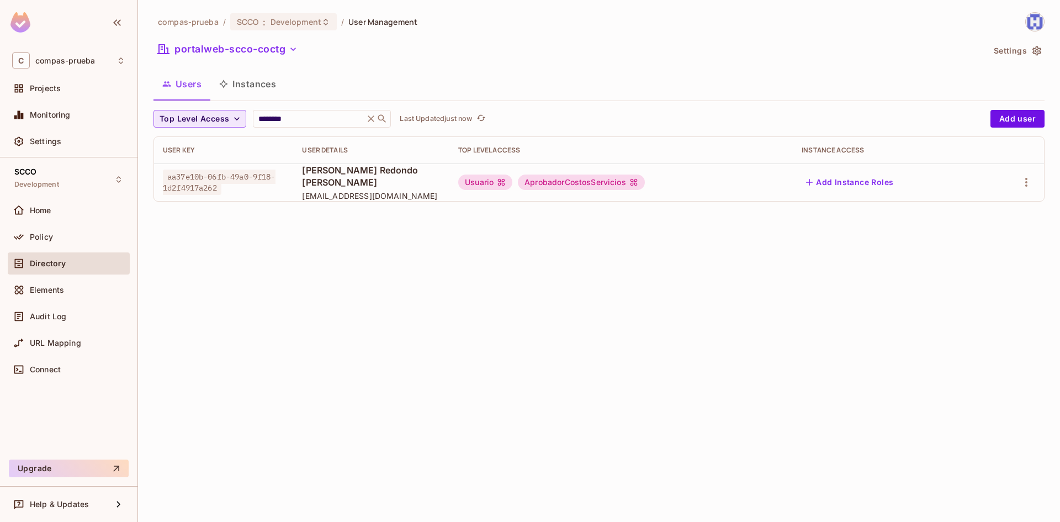
drag, startPoint x: 307, startPoint y: 114, endPoint x: 178, endPoint y: 114, distance: 129.1
click at [178, 114] on div "Top Level Access ******** ​ Last Updated just now" at bounding box center [568, 119] width 831 height 18
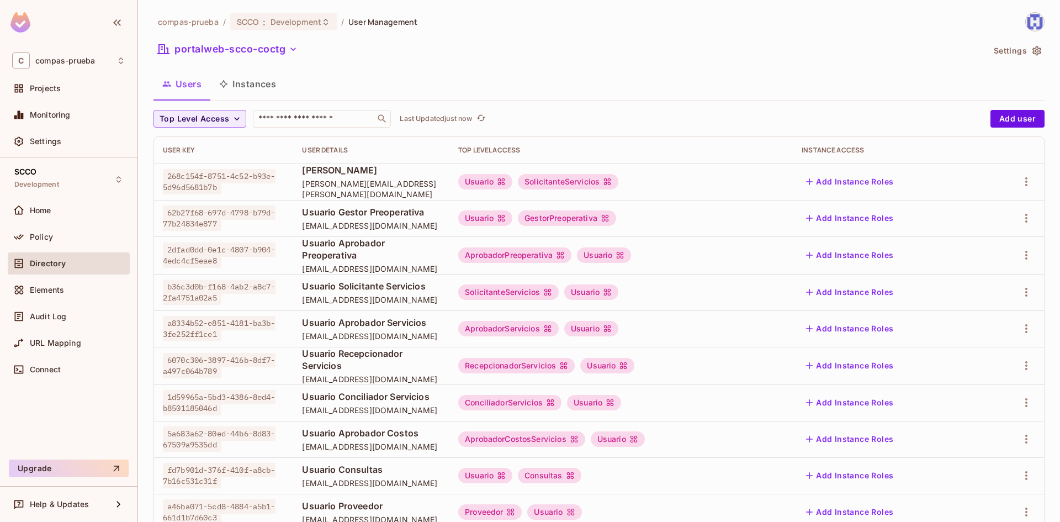
click at [442, 56] on div "portalweb-scco-coctg" at bounding box center [568, 50] width 830 height 21
click at [222, 47] on button "portalweb-scco-coctg" at bounding box center [227, 49] width 148 height 18
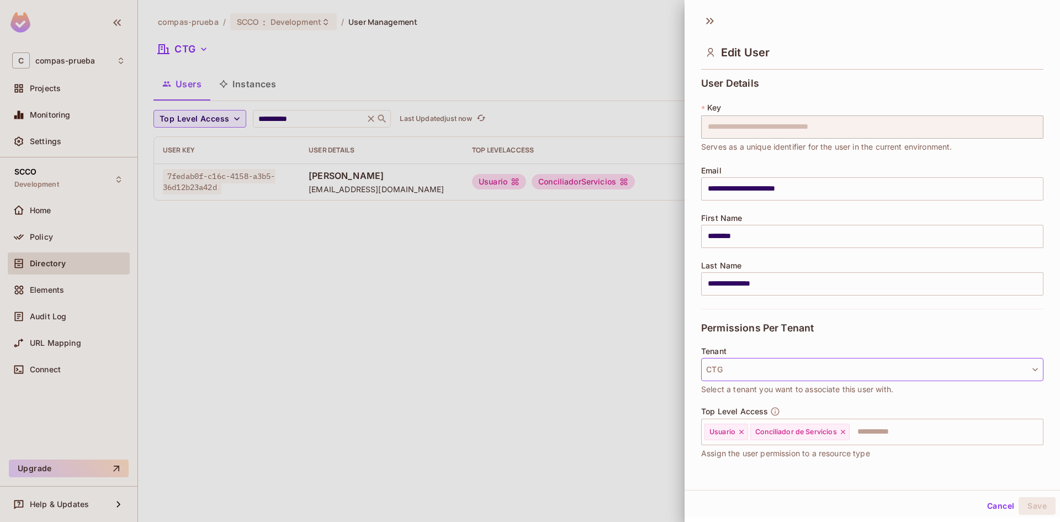
click at [849, 373] on button "CTG" at bounding box center [872, 369] width 342 height 23
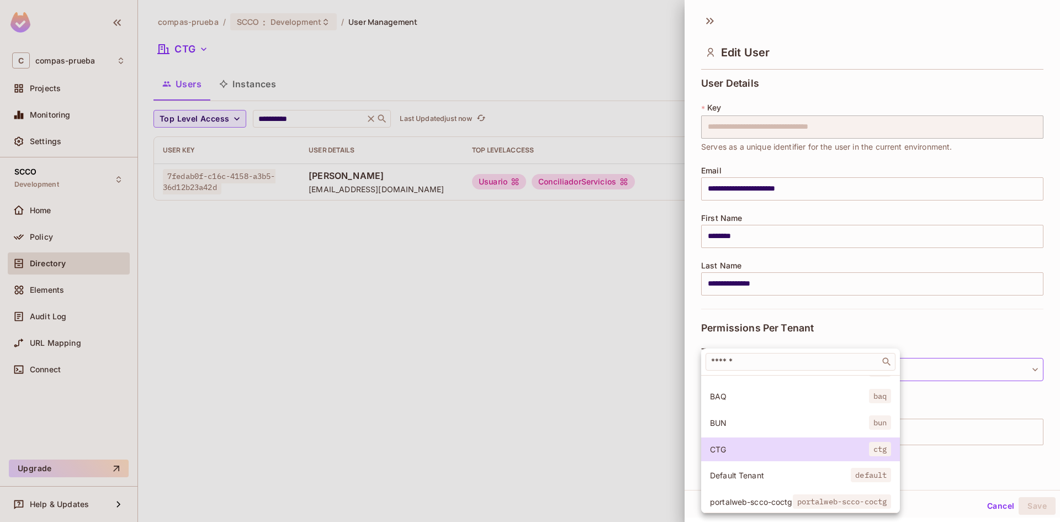
scroll to position [83, 0]
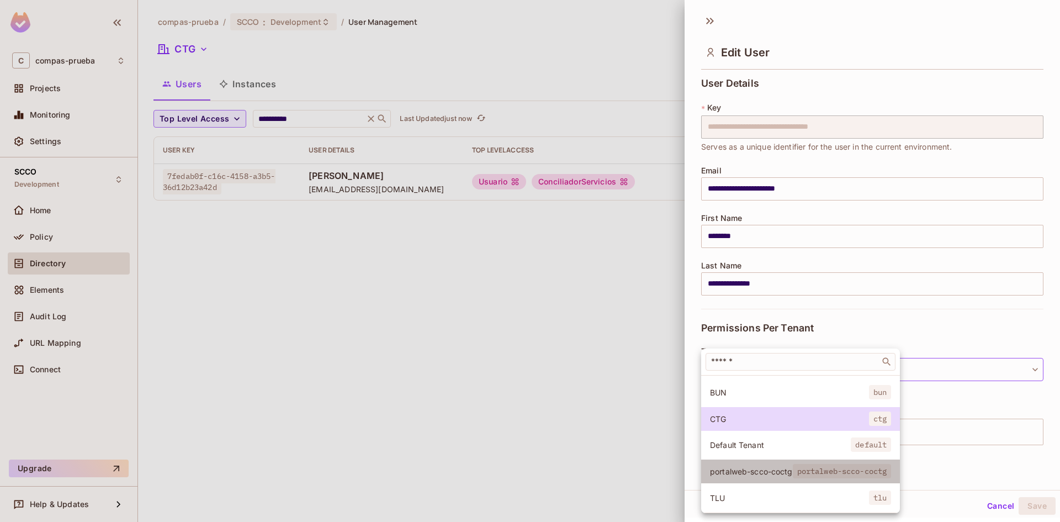
click at [767, 466] on span "portalweb-scco-coctg" at bounding box center [751, 471] width 83 height 10
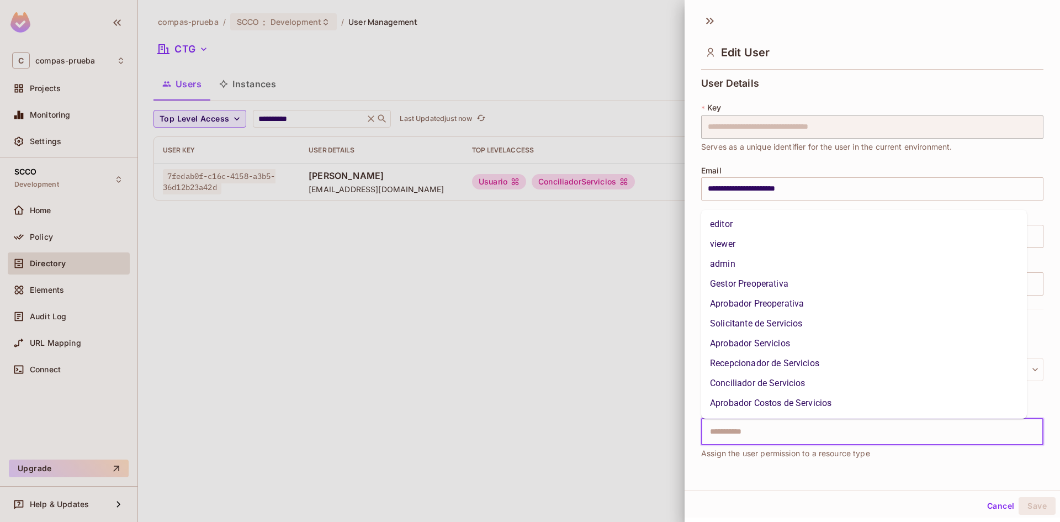
click at [840, 433] on input "text" at bounding box center [862, 432] width 318 height 22
type input "***"
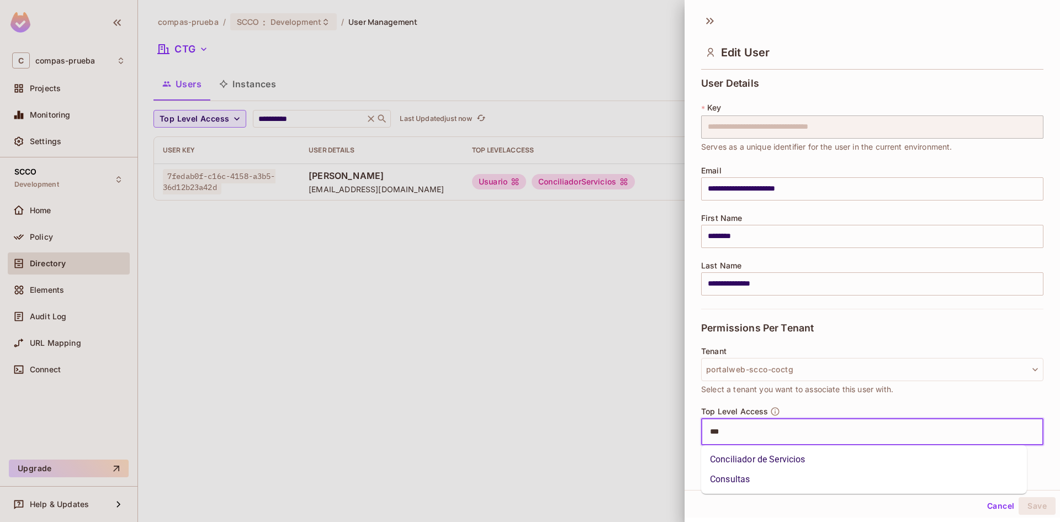
click at [816, 458] on li "Conciliador de Servicios" at bounding box center [864, 459] width 326 height 20
type input "***"
click at [832, 453] on li "Usuario" at bounding box center [864, 459] width 326 height 20
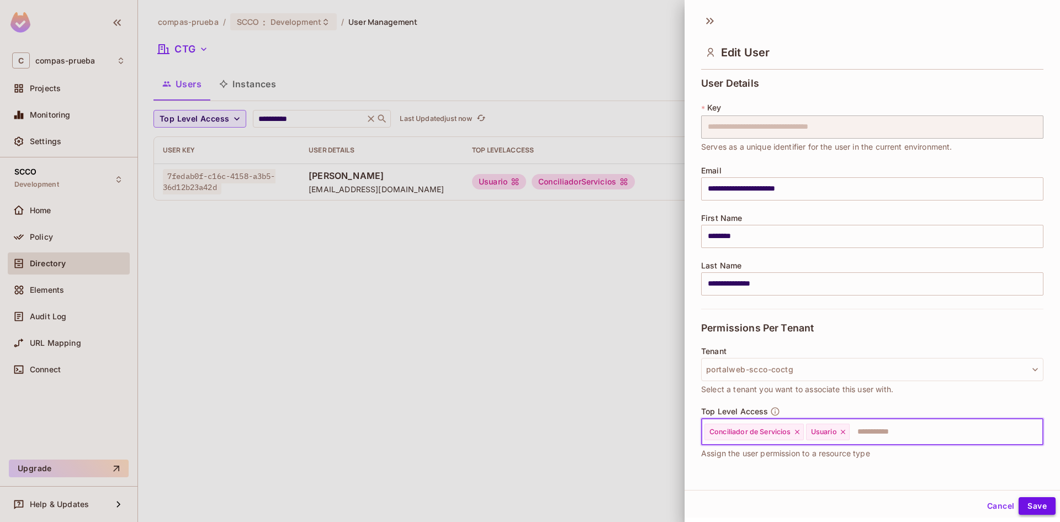
click at [1034, 504] on button "Save" at bounding box center [1036, 506] width 37 height 18
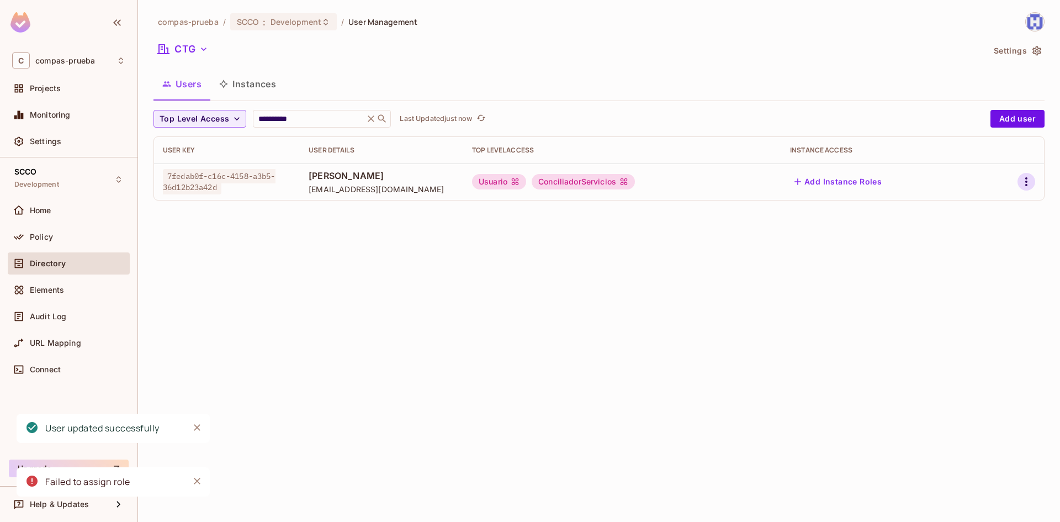
click at [1029, 179] on icon "button" at bounding box center [1025, 181] width 13 height 13
click at [970, 210] on div "Edit" at bounding box center [967, 206] width 15 height 11
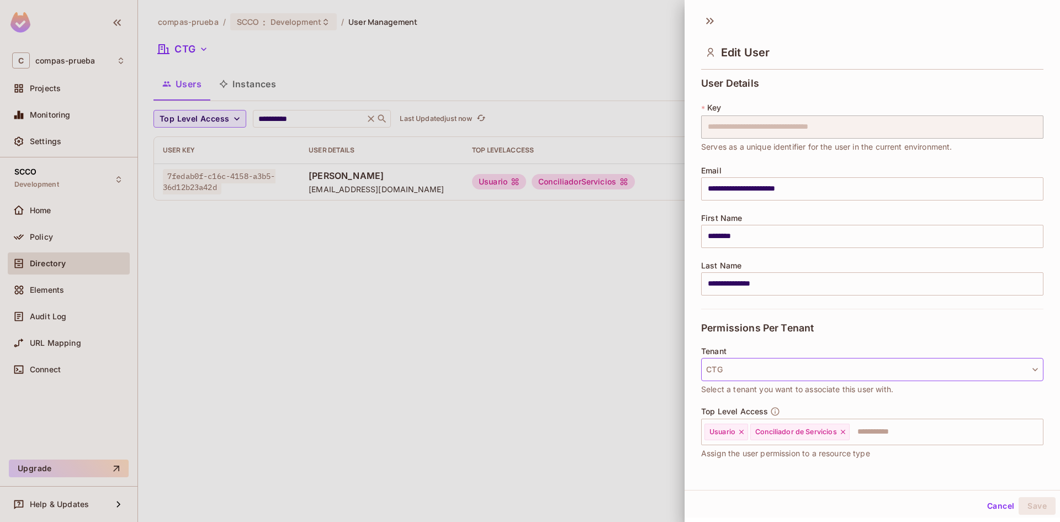
click at [795, 376] on button "CTG" at bounding box center [872, 369] width 342 height 23
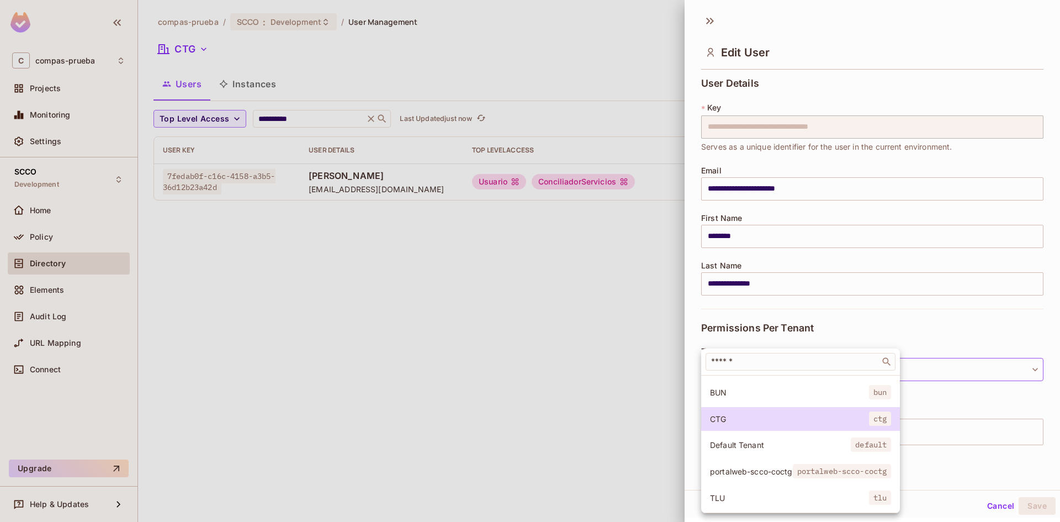
click at [757, 466] on span "portalweb-scco-coctg" at bounding box center [751, 471] width 83 height 10
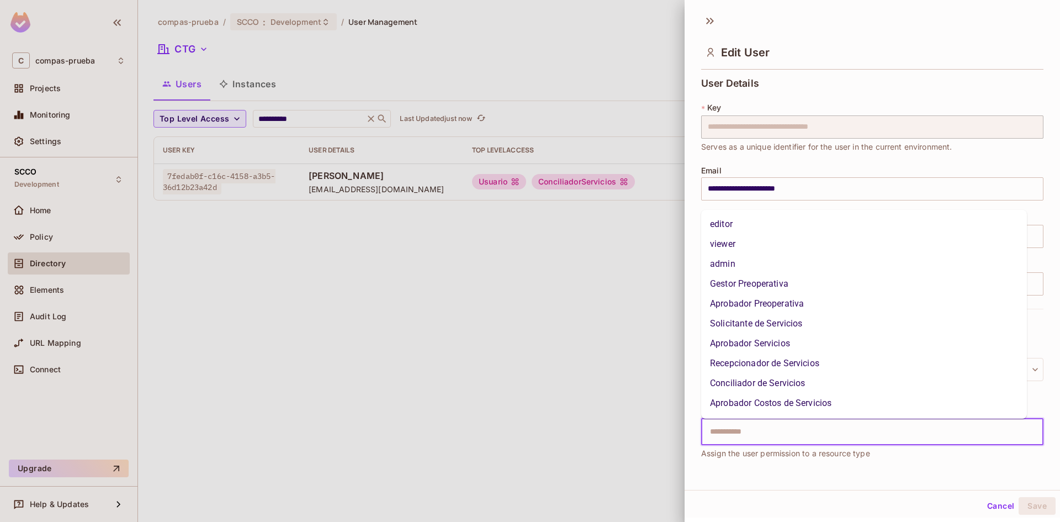
drag, startPoint x: 797, startPoint y: 439, endPoint x: 785, endPoint y: 438, distance: 11.6
click at [796, 439] on input "text" at bounding box center [862, 432] width 318 height 22
type input "***"
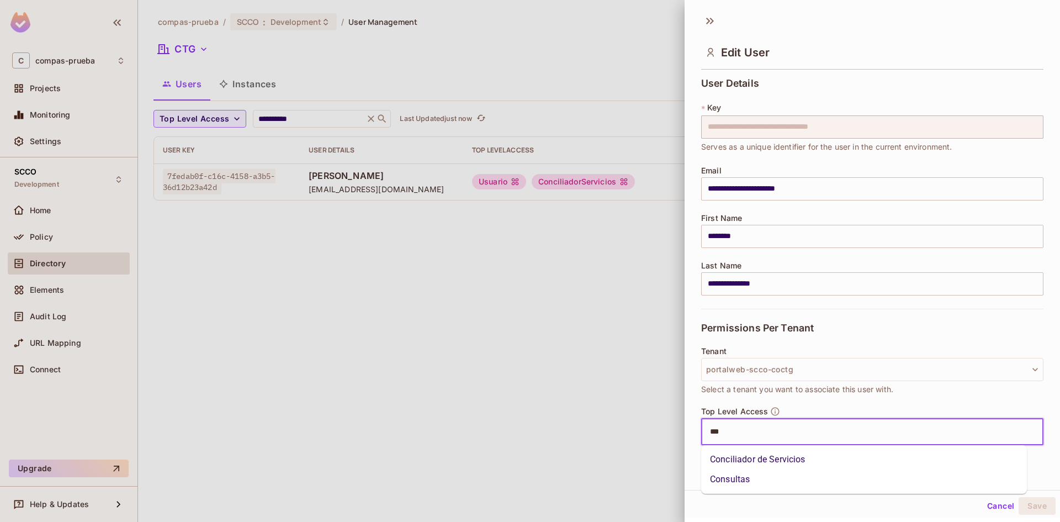
click at [786, 461] on li "Conciliador de Servicios" at bounding box center [864, 459] width 326 height 20
type input "***"
click at [764, 456] on li "Usuario" at bounding box center [864, 459] width 326 height 20
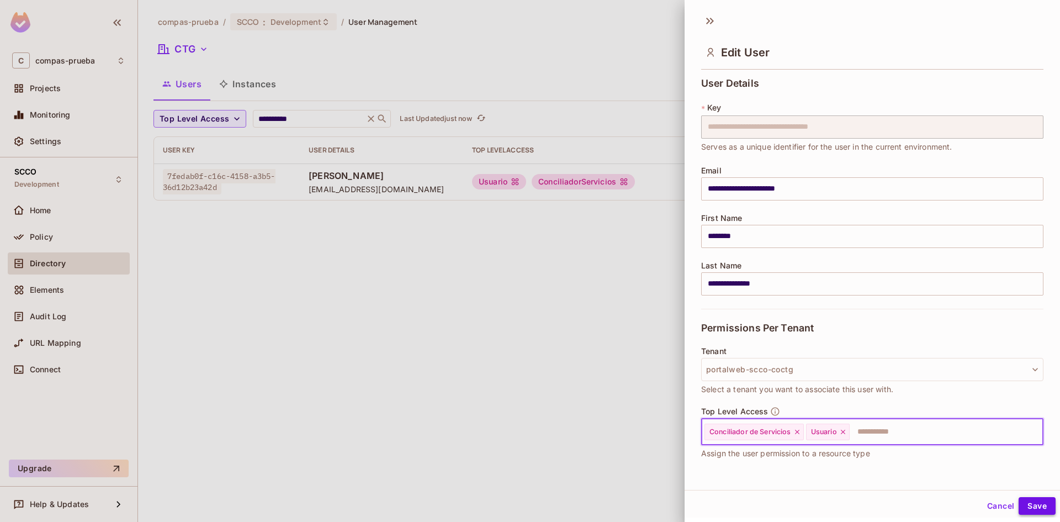
click at [1034, 506] on button "Save" at bounding box center [1036, 506] width 37 height 18
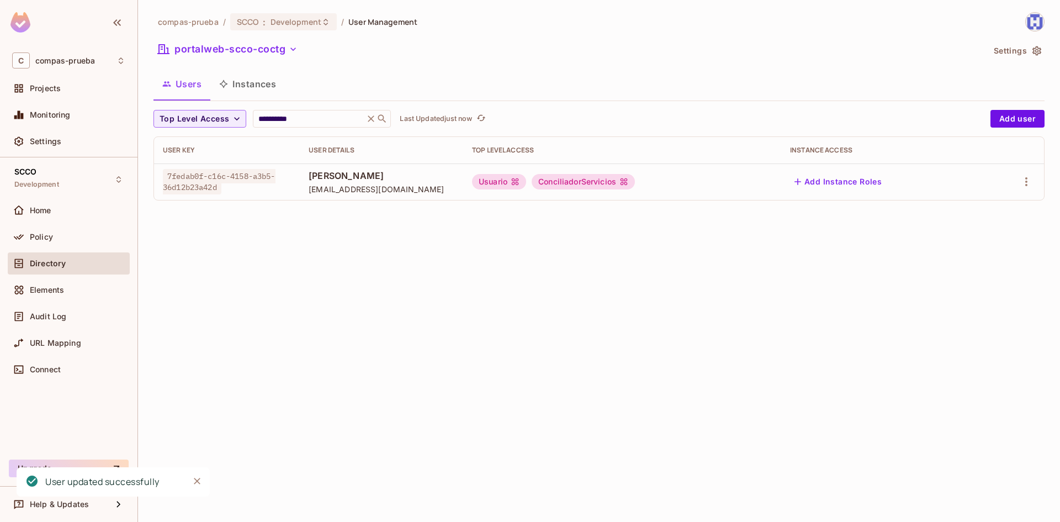
click at [569, 334] on div "**********" at bounding box center [599, 261] width 922 height 522
click at [1027, 178] on icon "button" at bounding box center [1026, 181] width 2 height 9
click at [965, 203] on div "Edit" at bounding box center [967, 206] width 15 height 11
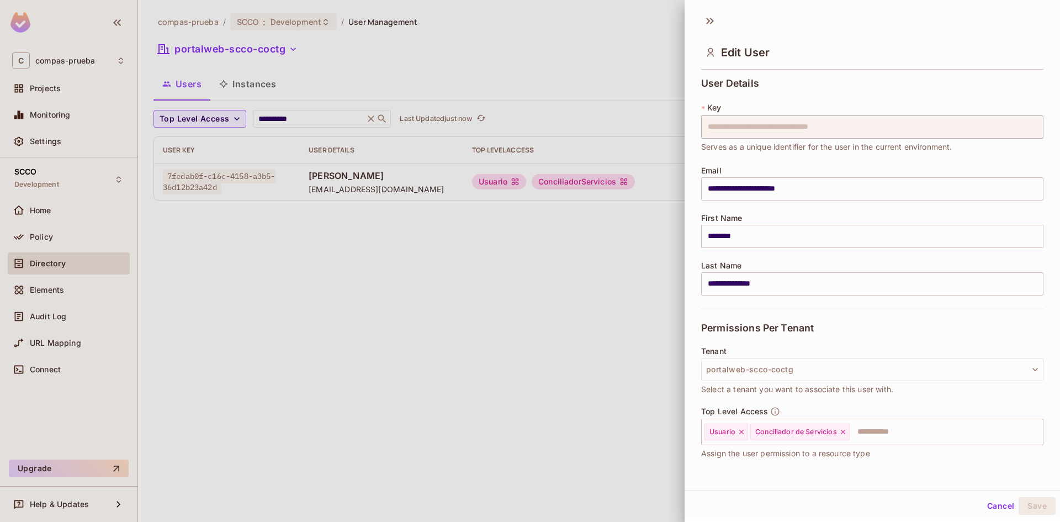
click at [493, 296] on div at bounding box center [530, 261] width 1060 height 522
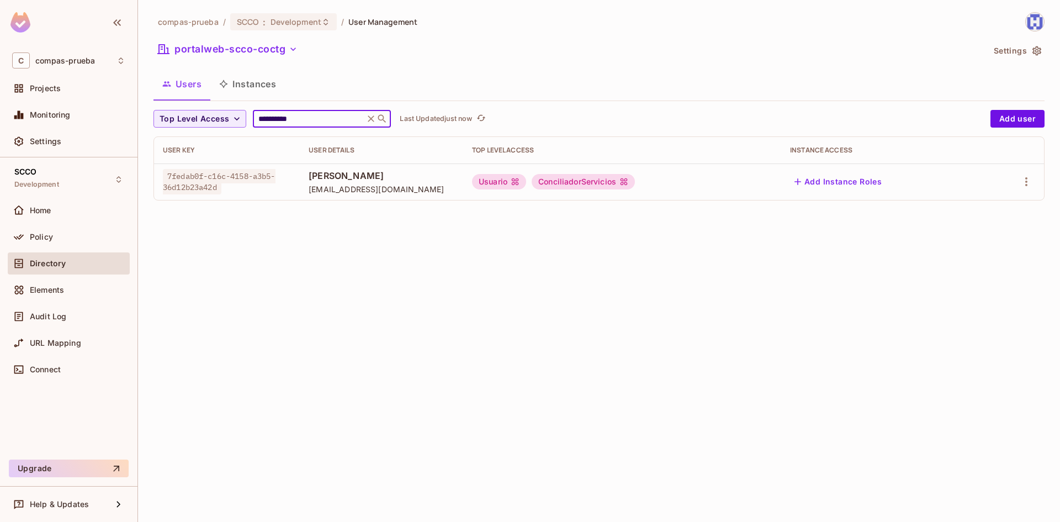
drag, startPoint x: 305, startPoint y: 114, endPoint x: 249, endPoint y: 117, distance: 55.8
click at [249, 117] on div "**********" at bounding box center [568, 119] width 831 height 18
click at [376, 123] on icon at bounding box center [370, 118] width 11 height 11
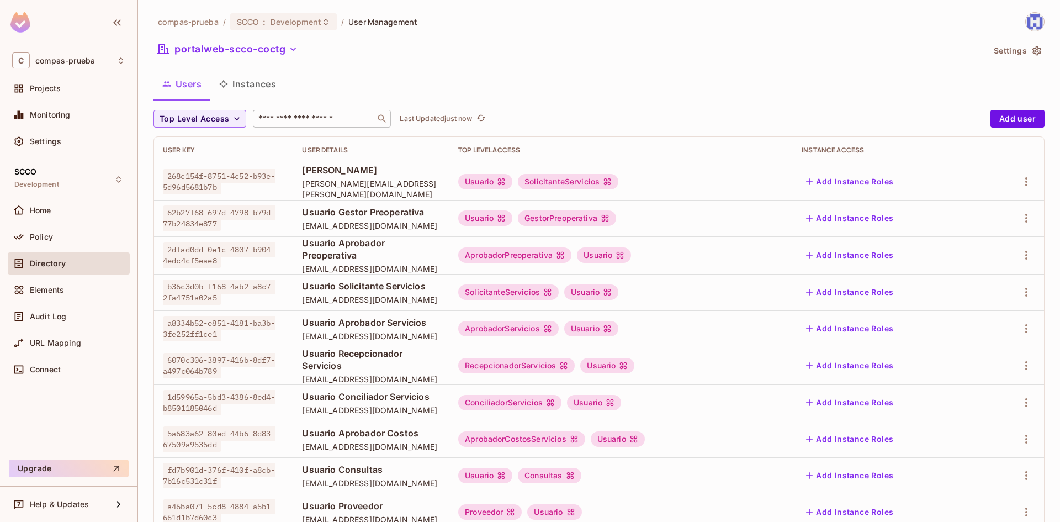
click at [309, 121] on input "text" at bounding box center [314, 118] width 116 height 11
click at [269, 55] on button "portalweb-scco-coctg" at bounding box center [227, 49] width 148 height 18
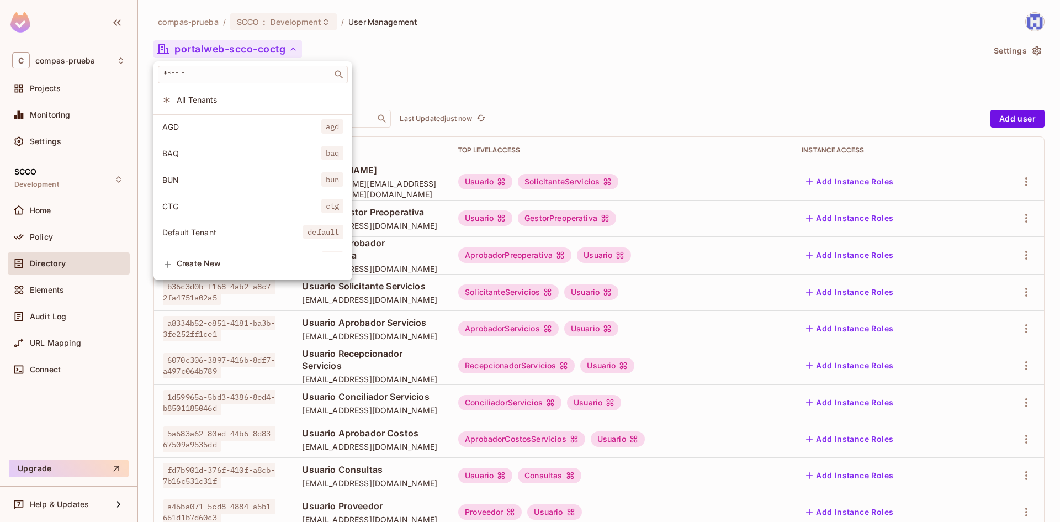
click at [190, 201] on span "CTG" at bounding box center [241, 206] width 159 height 10
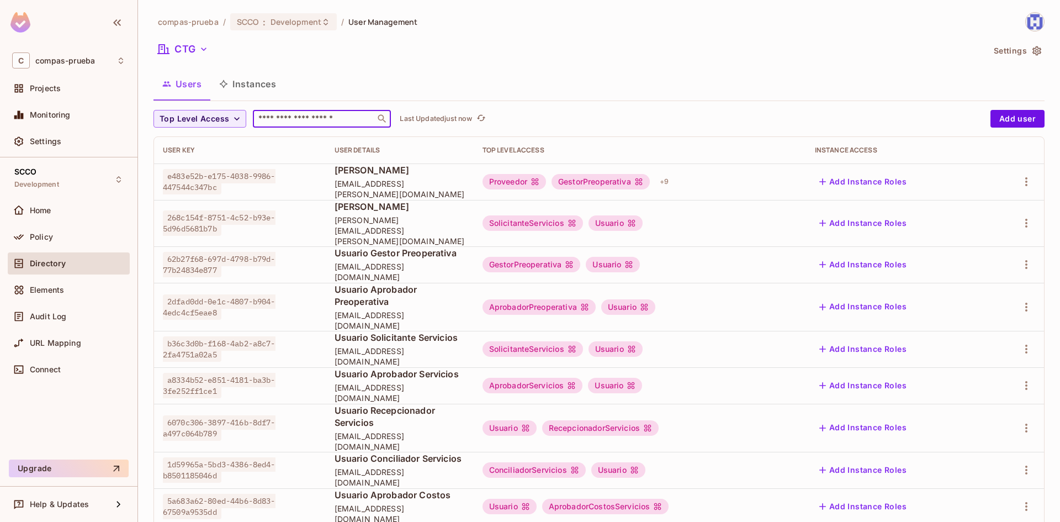
click at [349, 118] on input "text" at bounding box center [314, 118] width 116 height 11
paste input "*********"
type input "*********"
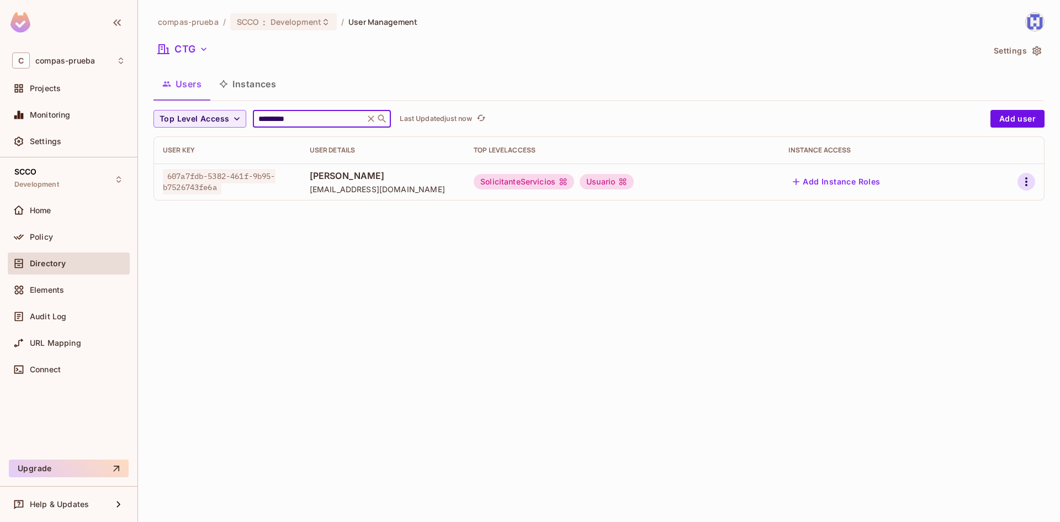
click at [1028, 177] on icon "button" at bounding box center [1025, 181] width 13 height 13
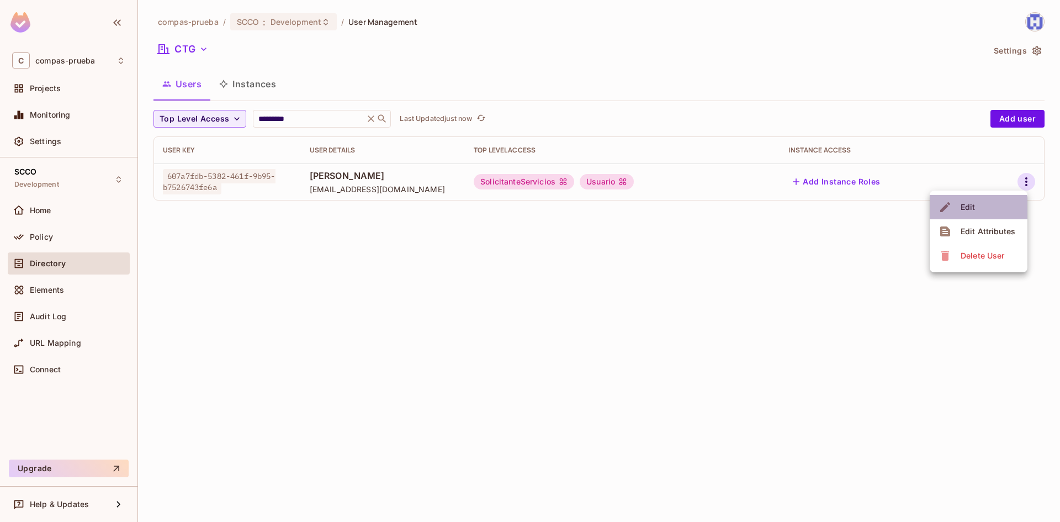
click at [975, 208] on span "Edit" at bounding box center [968, 207] width 22 height 18
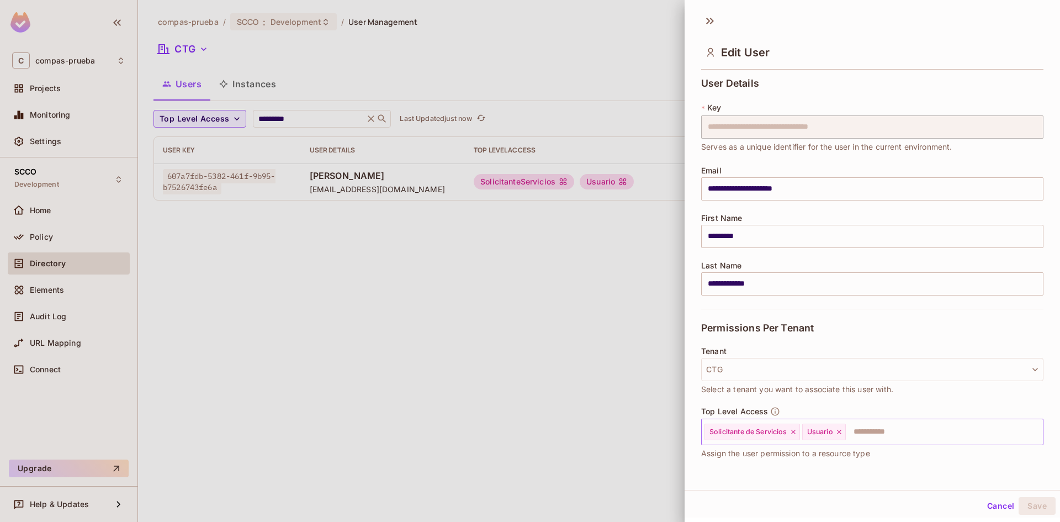
click at [793, 436] on div "Solicitante de Servicios" at bounding box center [751, 431] width 95 height 17
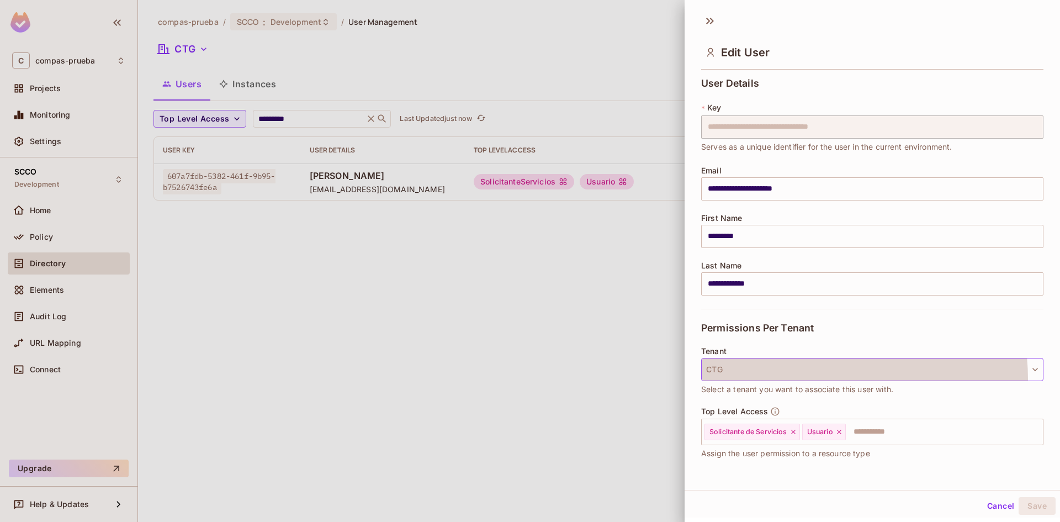
click at [778, 380] on button "CTG" at bounding box center [872, 369] width 342 height 23
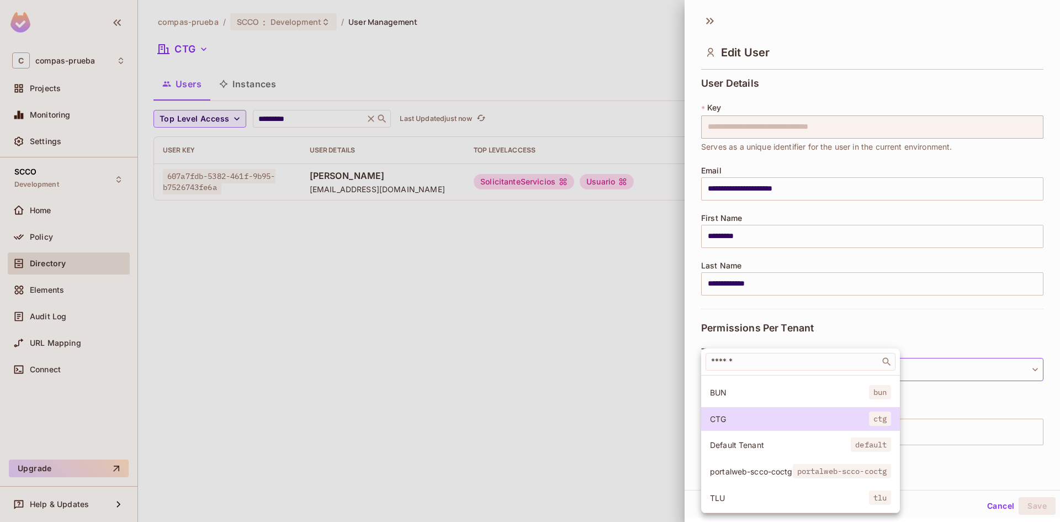
click at [754, 466] on span "portalweb-scco-coctg" at bounding box center [751, 471] width 83 height 10
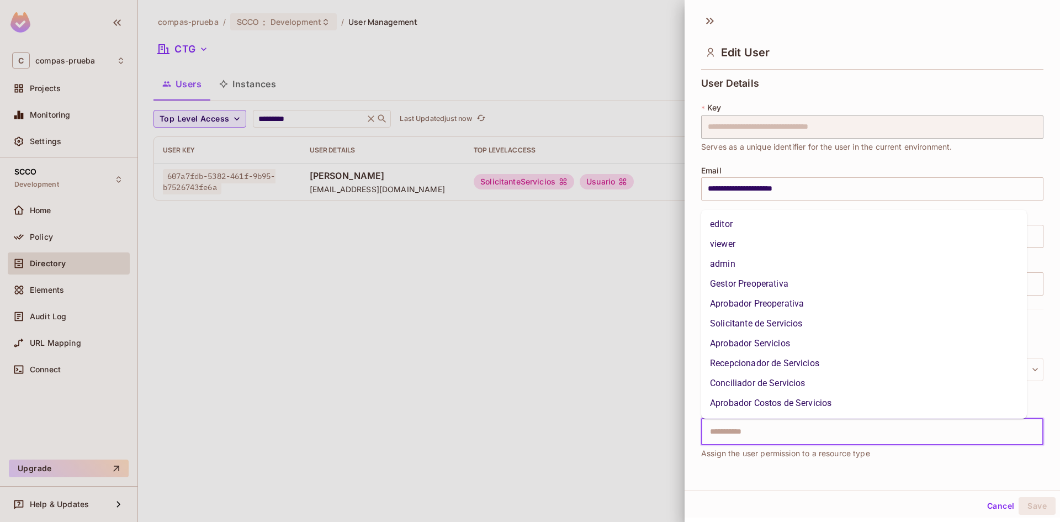
click at [811, 435] on input "text" at bounding box center [862, 432] width 318 height 22
click at [777, 323] on li "Solicitante de Servicios" at bounding box center [864, 323] width 326 height 20
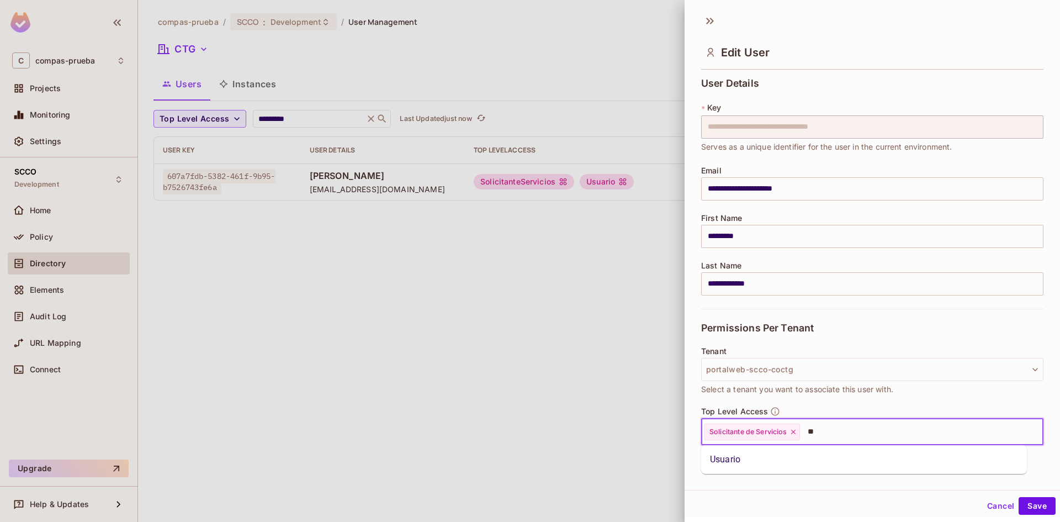
type input "***"
click at [805, 449] on ul "Usuario" at bounding box center [864, 459] width 326 height 29
click at [805, 455] on li "Usuario" at bounding box center [864, 459] width 326 height 20
click at [1018, 503] on button "Save" at bounding box center [1036, 506] width 37 height 18
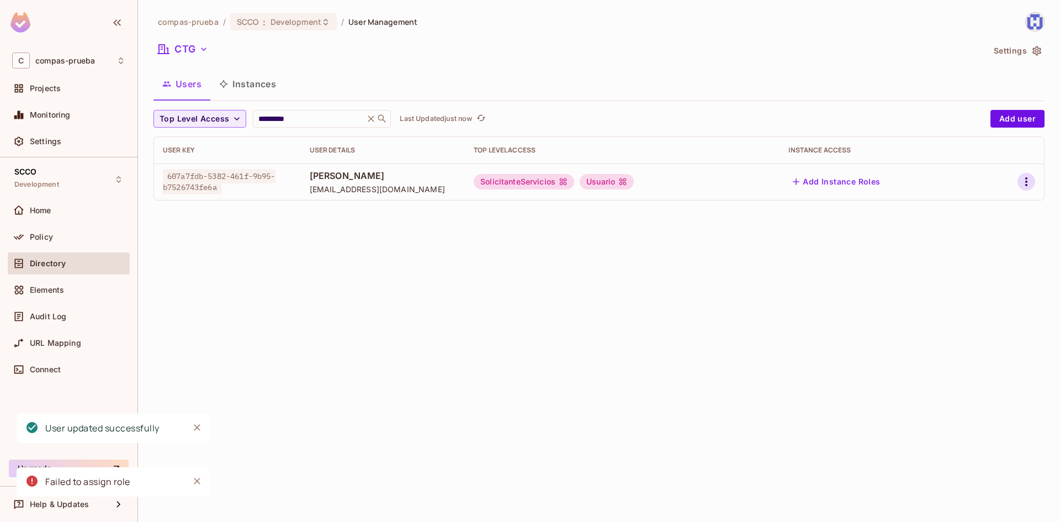
click at [1029, 180] on icon "button" at bounding box center [1025, 181] width 13 height 13
click at [970, 217] on li "Edit" at bounding box center [978, 207] width 98 height 24
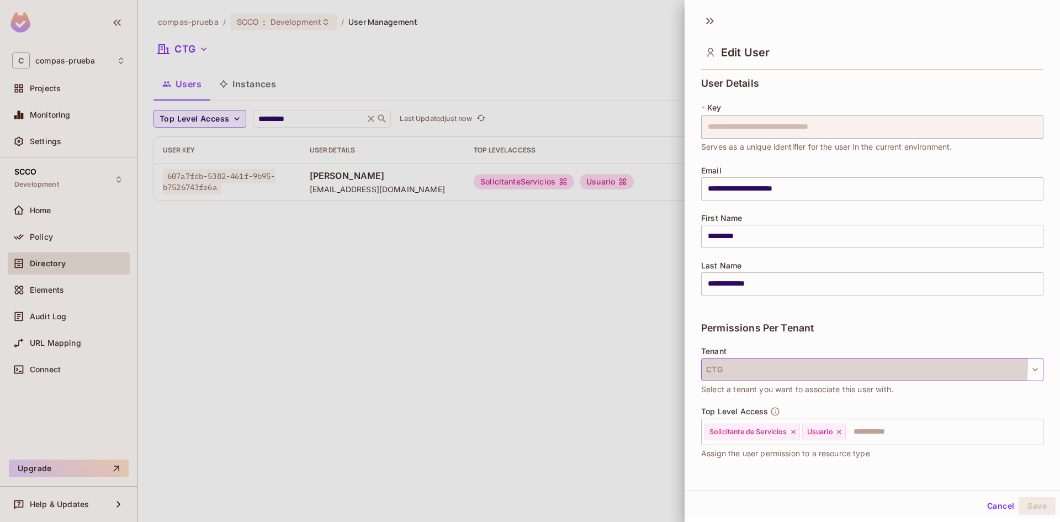
click at [822, 361] on button "CTG" at bounding box center [872, 369] width 342 height 23
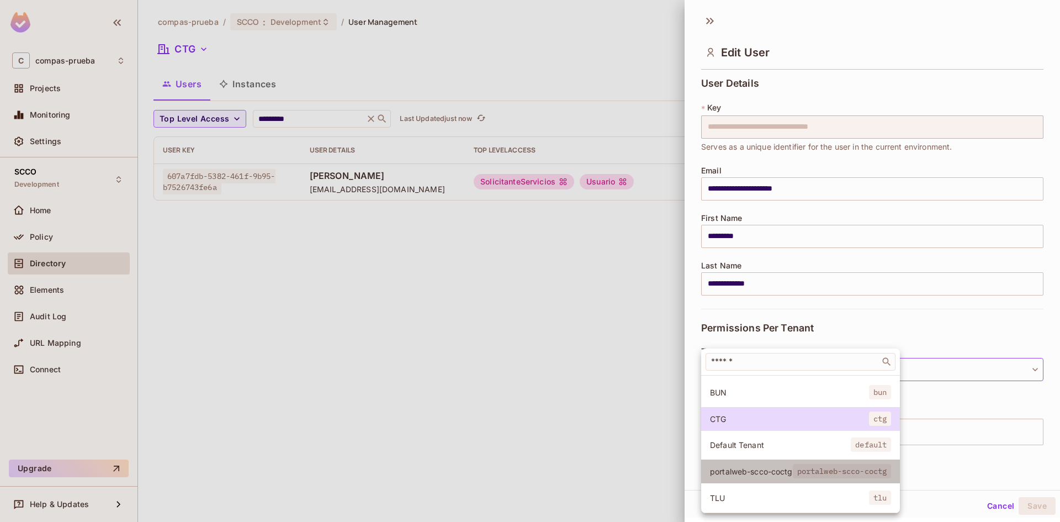
click at [772, 466] on span "portalweb-scco-coctg" at bounding box center [751, 471] width 83 height 10
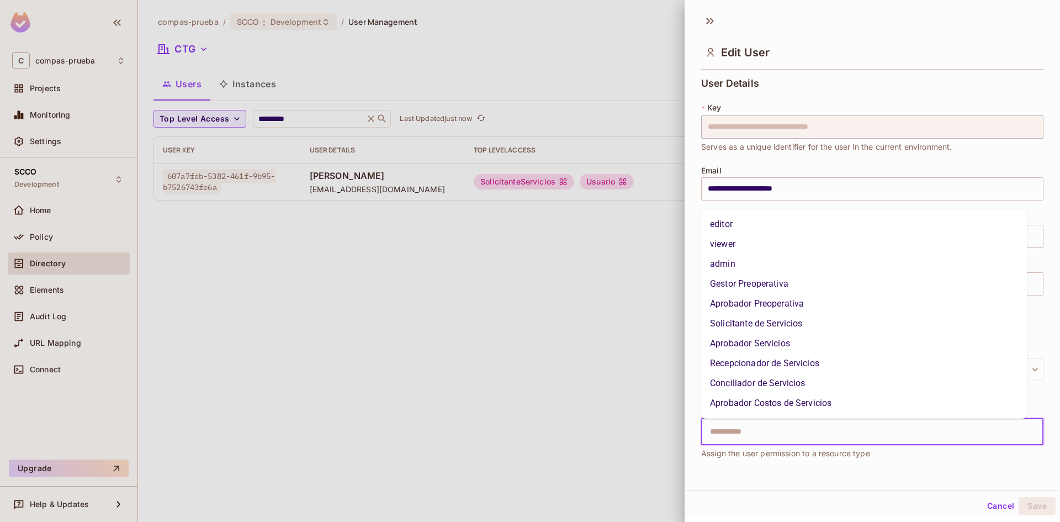
click at [859, 435] on input "text" at bounding box center [862, 432] width 318 height 22
click at [761, 324] on li "Solicitante de Servicios" at bounding box center [864, 323] width 326 height 20
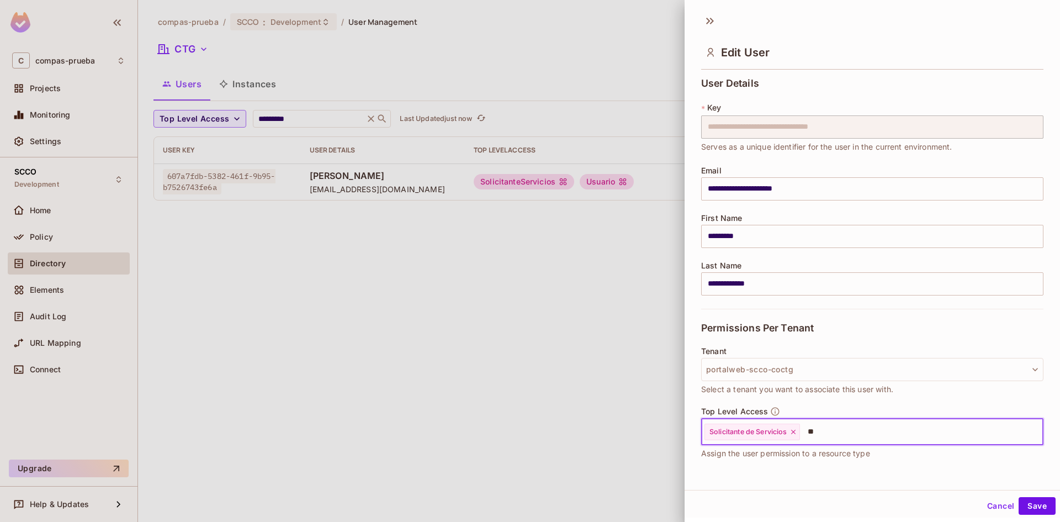
type input "***"
click at [826, 461] on li "Usuario" at bounding box center [864, 459] width 326 height 20
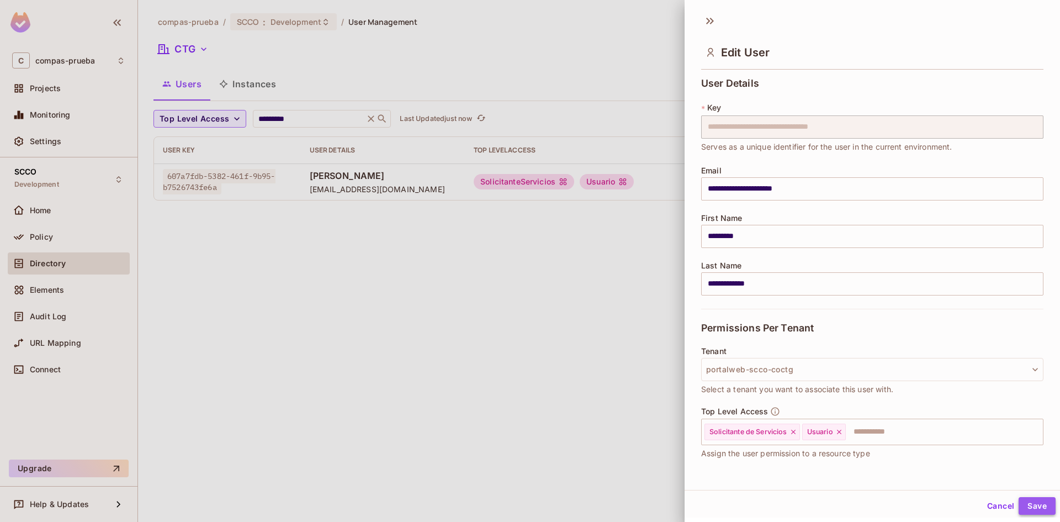
click at [1034, 506] on button "Save" at bounding box center [1036, 506] width 37 height 18
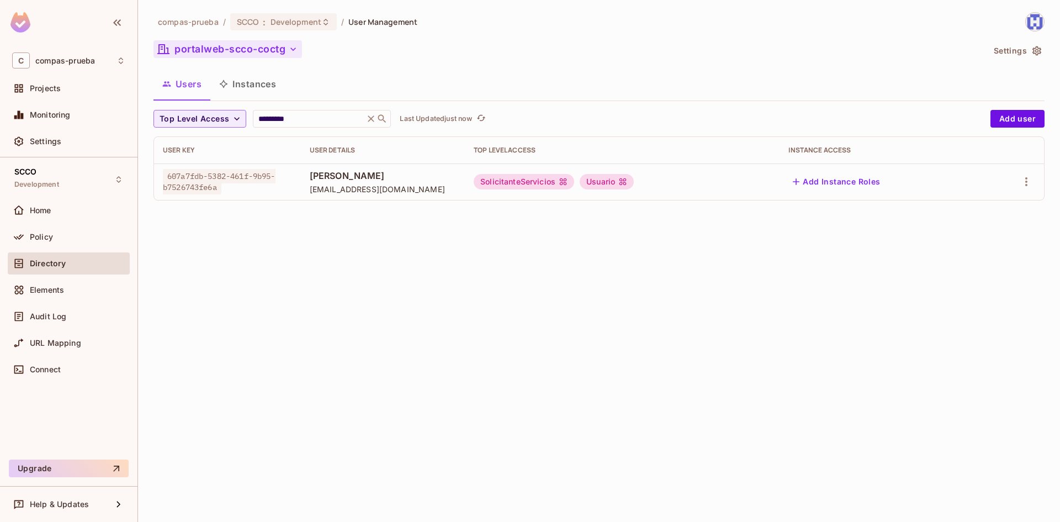
click at [296, 49] on icon "button" at bounding box center [293, 49] width 11 height 11
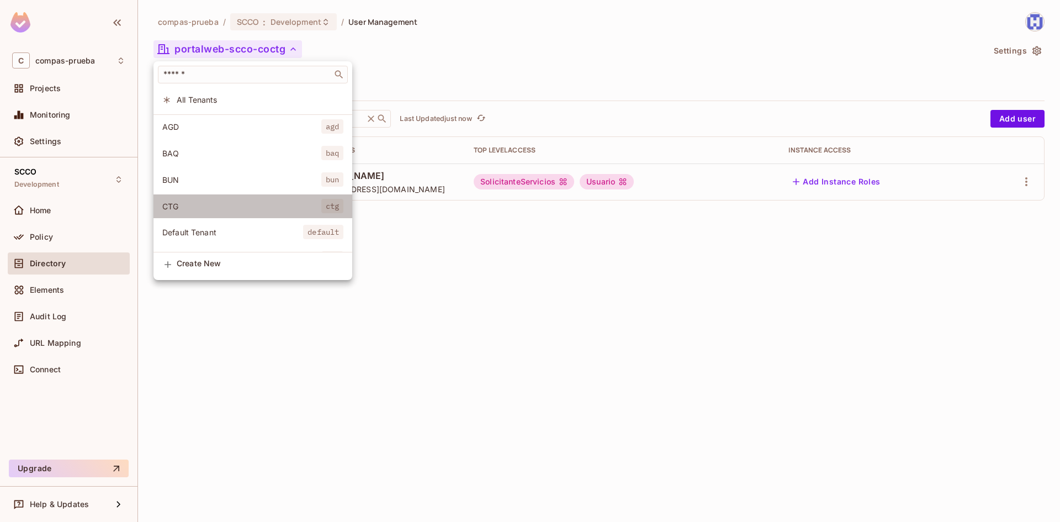
click at [187, 201] on span "CTG" at bounding box center [241, 206] width 159 height 10
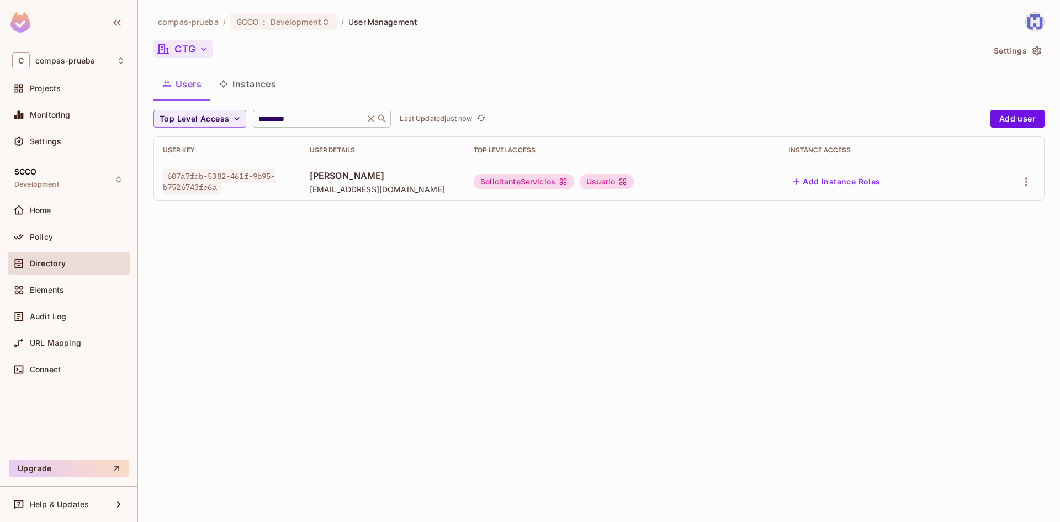
click at [280, 118] on input "*********" at bounding box center [308, 118] width 105 height 11
paste input "text"
type input "*****"
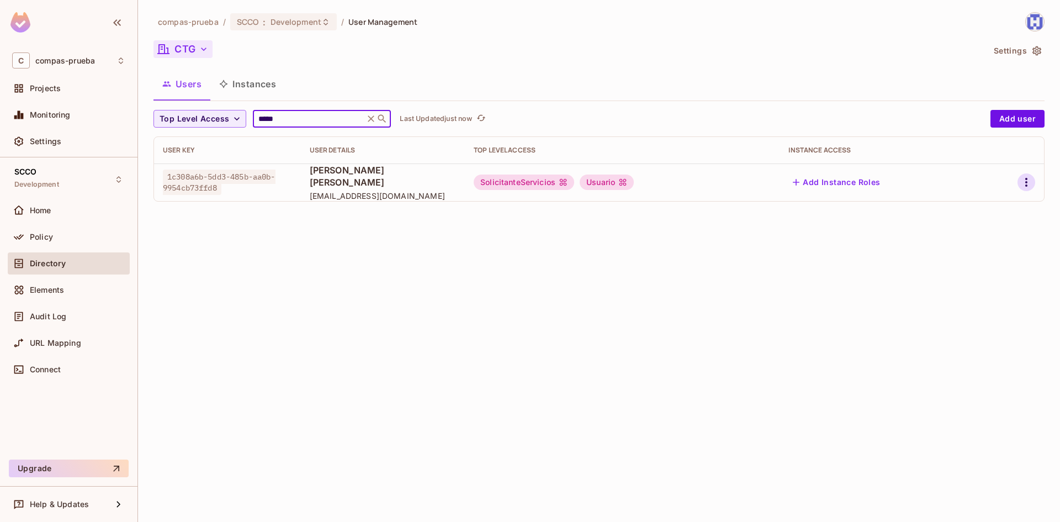
click at [1025, 177] on icon "button" at bounding box center [1025, 182] width 13 height 13
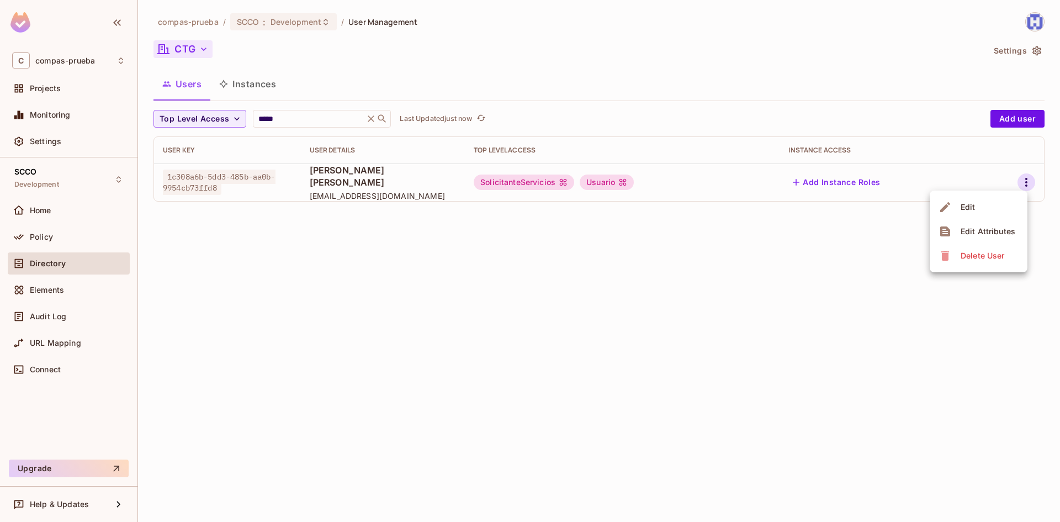
click at [955, 211] on div "Edit" at bounding box center [958, 207] width 40 height 18
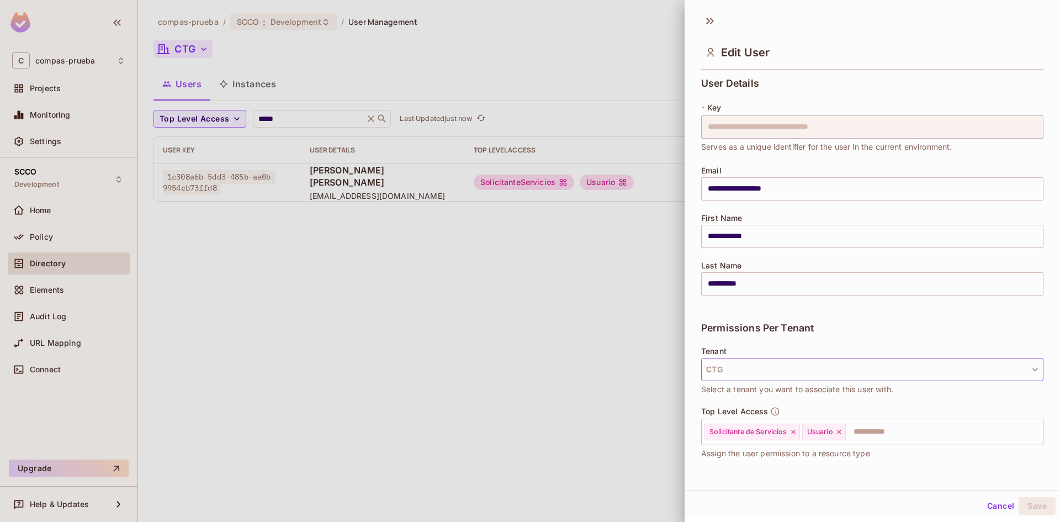
click at [1012, 362] on button "CTG" at bounding box center [872, 369] width 342 height 23
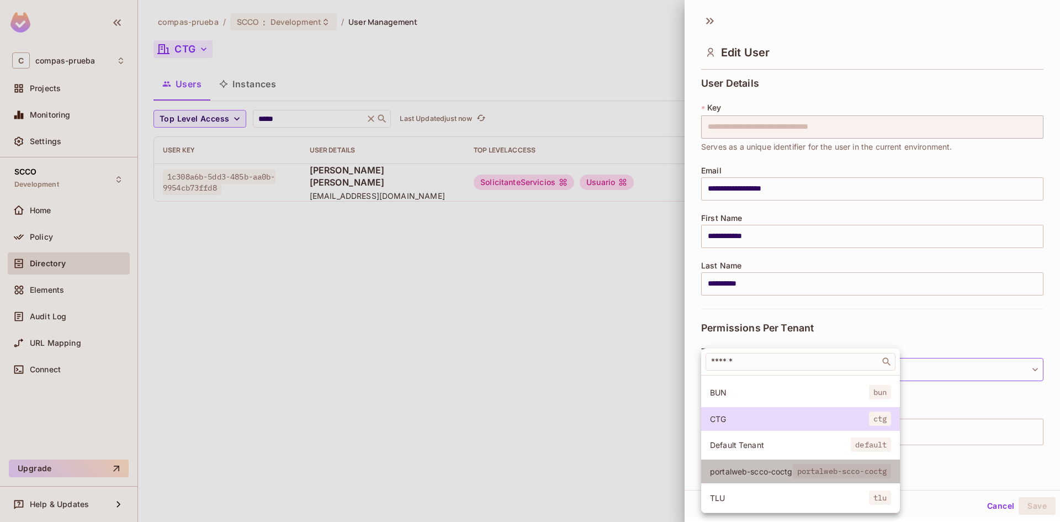
click at [766, 467] on span "portalweb-scco-coctg" at bounding box center [751, 471] width 83 height 10
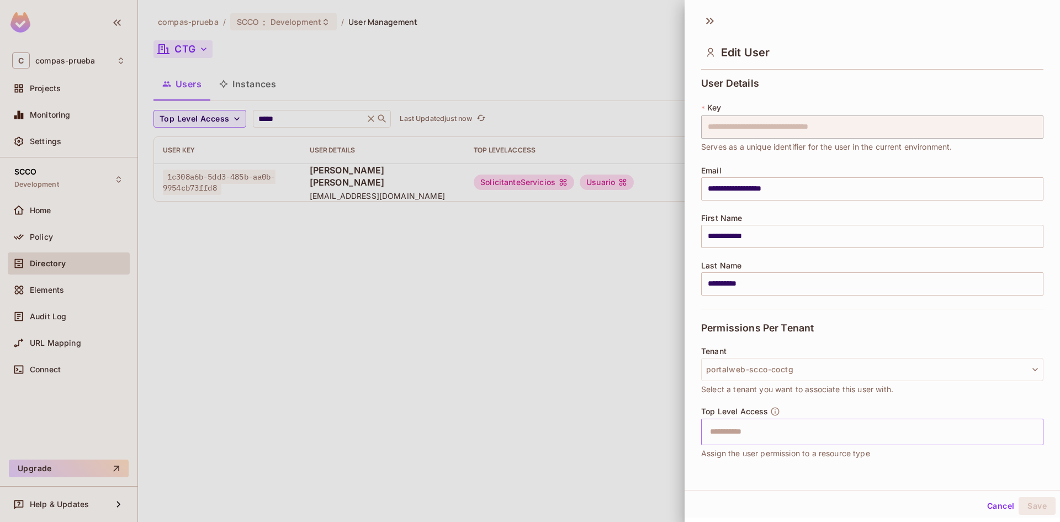
drag, startPoint x: 778, startPoint y: 417, endPoint x: 769, endPoint y: 426, distance: 12.1
click at [775, 421] on div "Top Level Access ​ Assign the user permission to a resource type" at bounding box center [872, 432] width 342 height 53
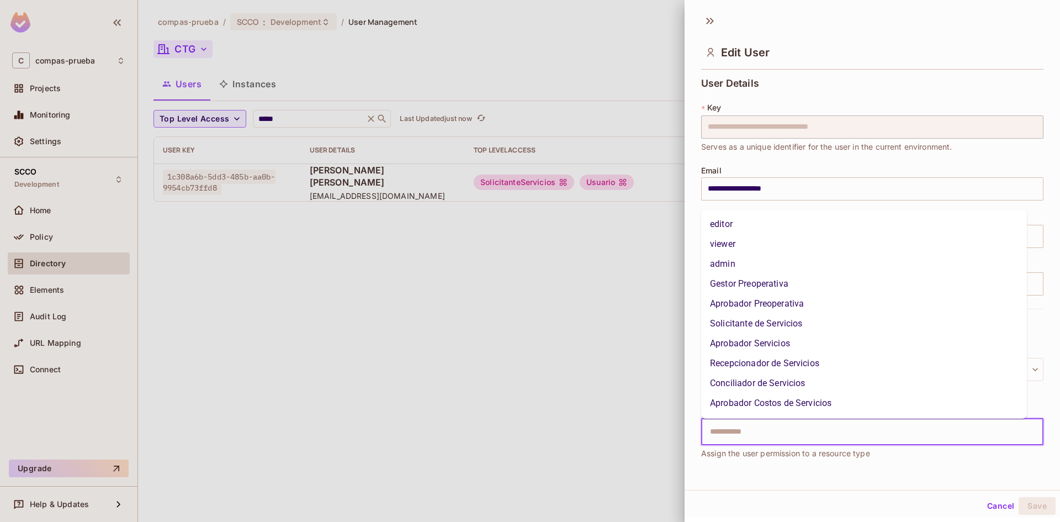
click at [769, 426] on input "text" at bounding box center [862, 432] width 318 height 22
click at [738, 321] on li "Solicitante de Servicios" at bounding box center [864, 323] width 326 height 20
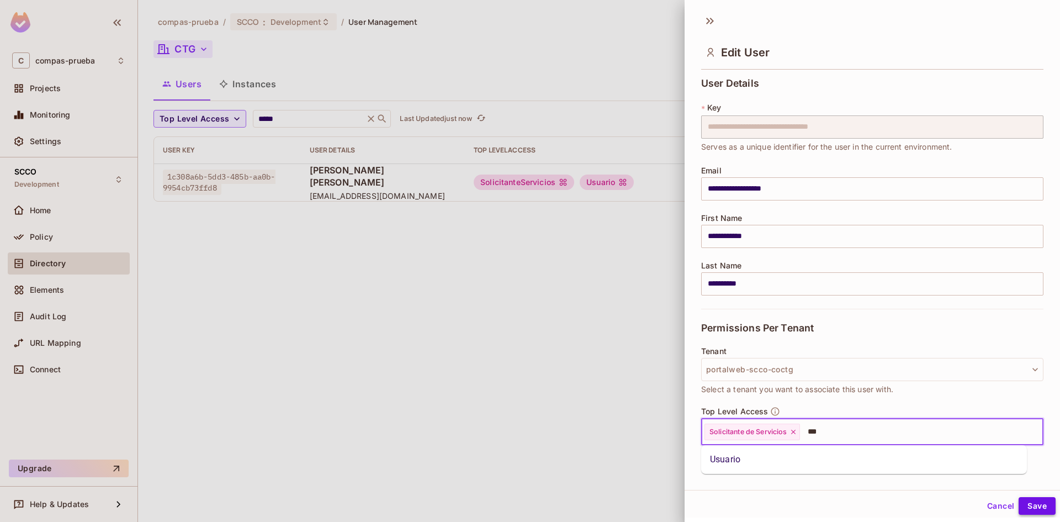
type input "***"
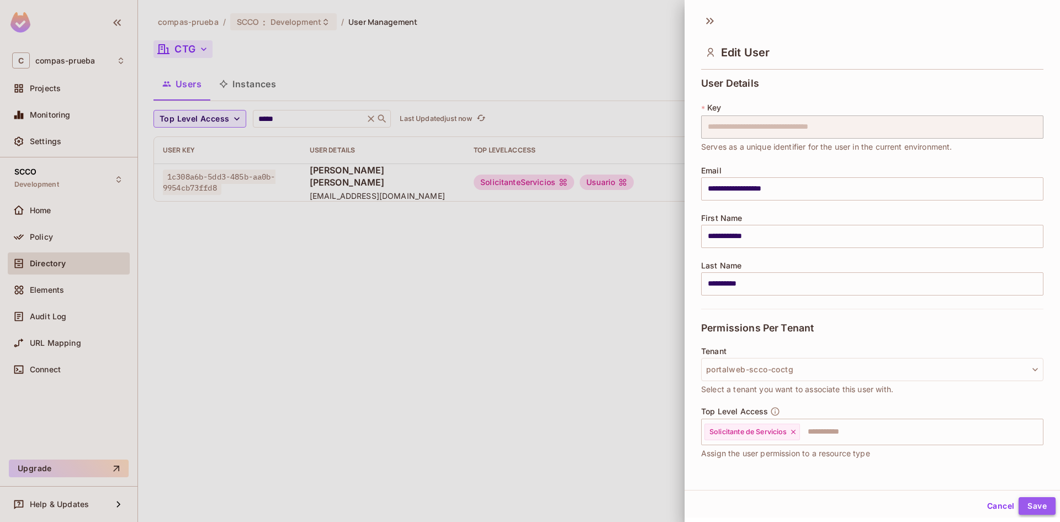
click at [1027, 506] on button "Save" at bounding box center [1036, 506] width 37 height 18
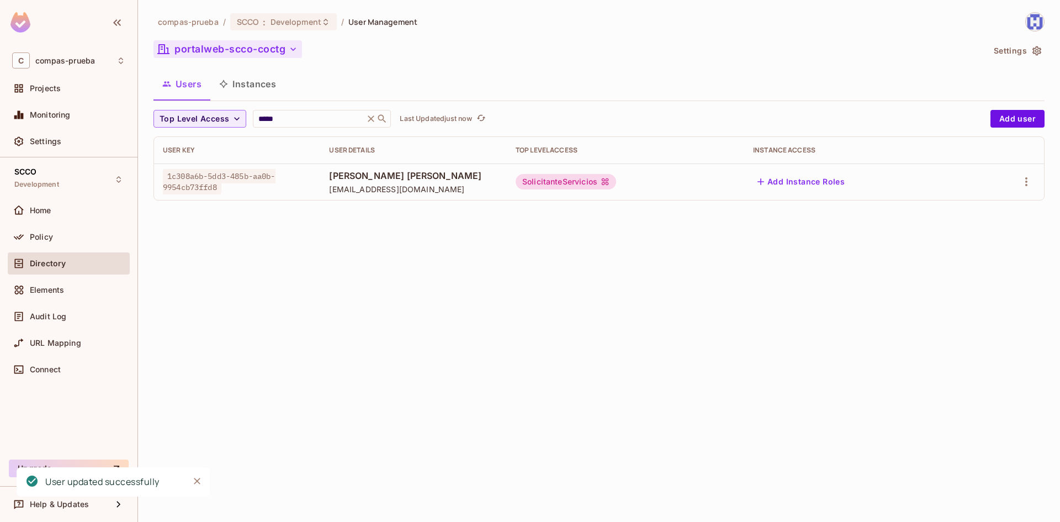
click at [457, 309] on div "compas-prueba / SCCO : Development / User Management portalweb-scco-coctg Setti…" at bounding box center [599, 261] width 922 height 522
click at [588, 339] on div "compas-prueba / SCCO : Development / User Management portalweb-scco-coctg Setti…" at bounding box center [599, 261] width 922 height 522
click at [593, 272] on div "compas-prueba / SCCO : Development / User Management portalweb-scco-coctg Setti…" at bounding box center [599, 261] width 922 height 522
